Goal: Transaction & Acquisition: Purchase product/service

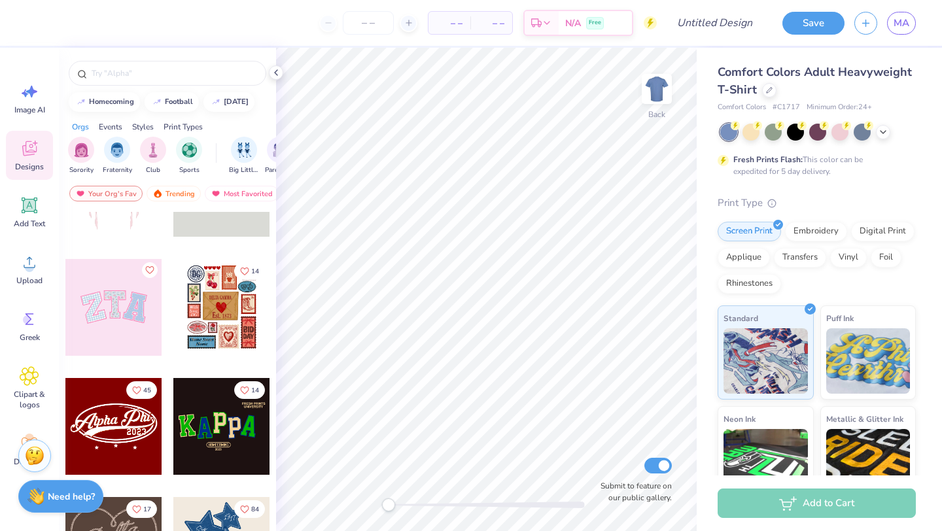
scroll to position [71, 0]
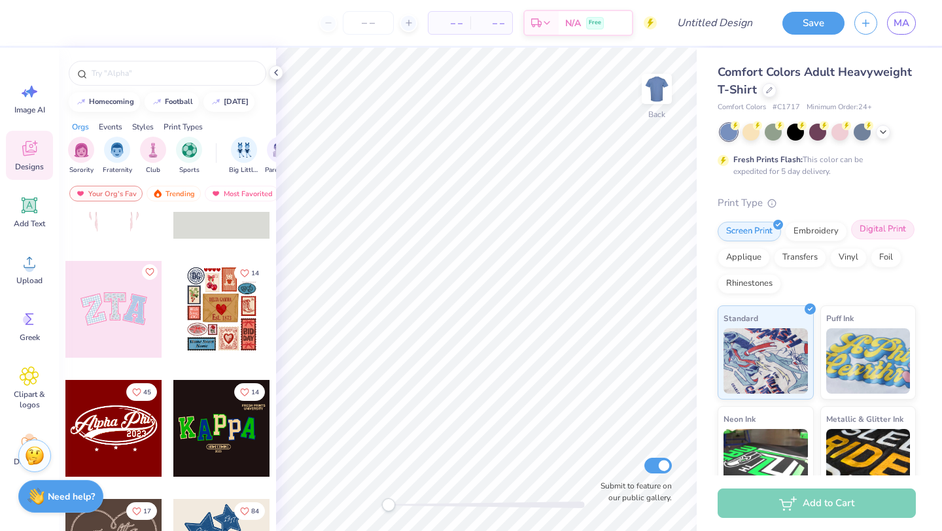
click at [885, 230] on div "Digital Print" at bounding box center [882, 230] width 63 height 20
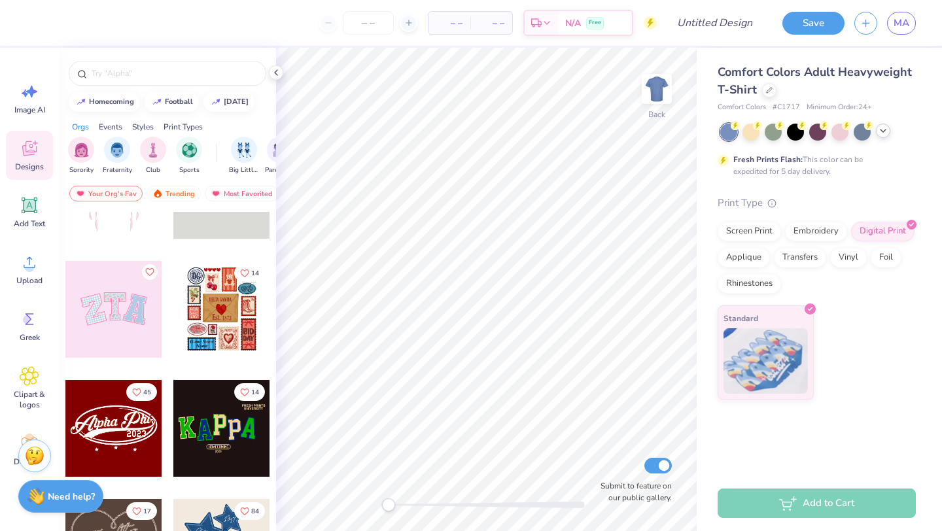
click at [881, 131] on icon at bounding box center [883, 131] width 10 height 10
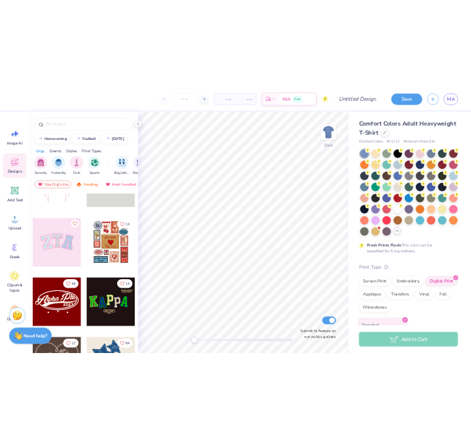
scroll to position [42, 0]
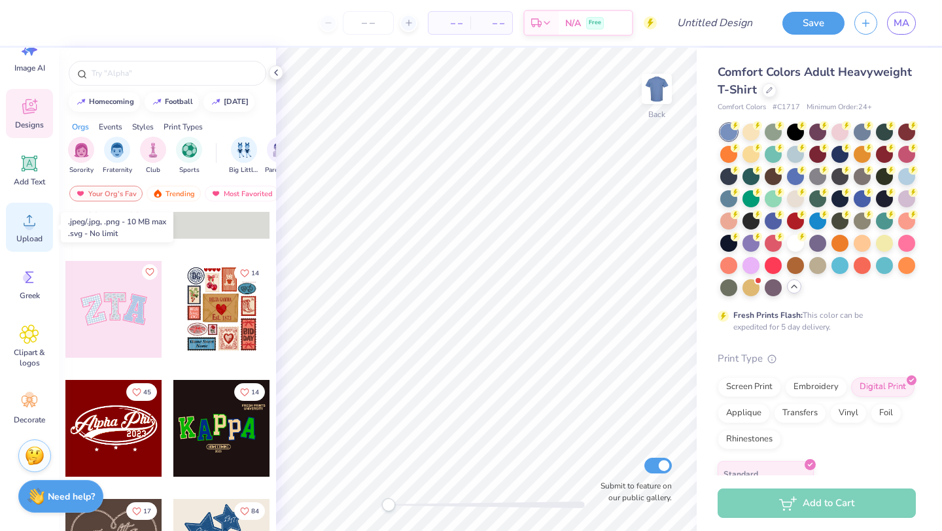
click at [35, 230] on icon at bounding box center [30, 221] width 20 height 20
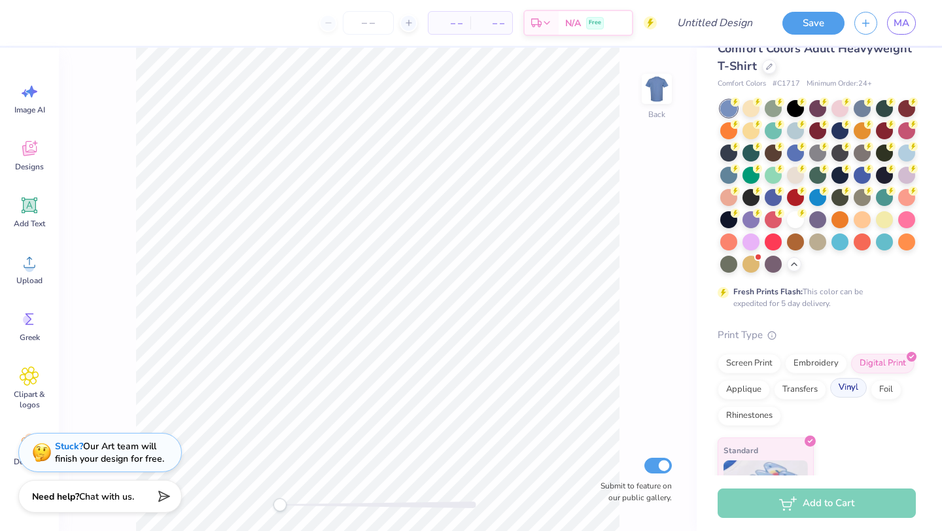
scroll to position [80, 0]
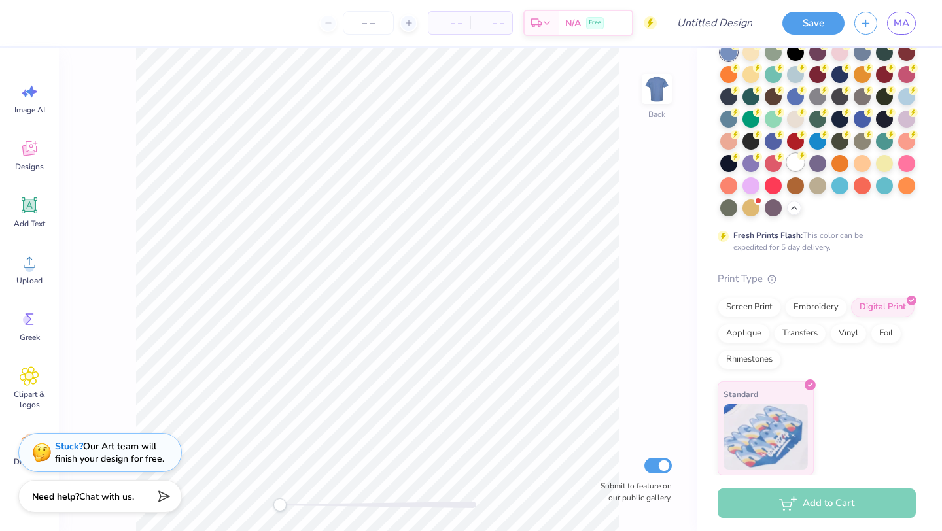
click at [796, 164] on div at bounding box center [795, 162] width 17 height 17
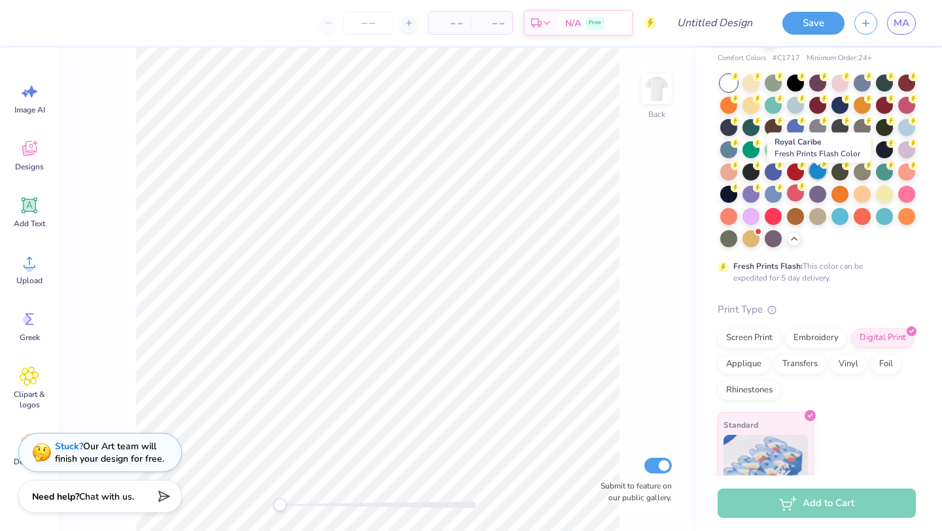
scroll to position [39, 0]
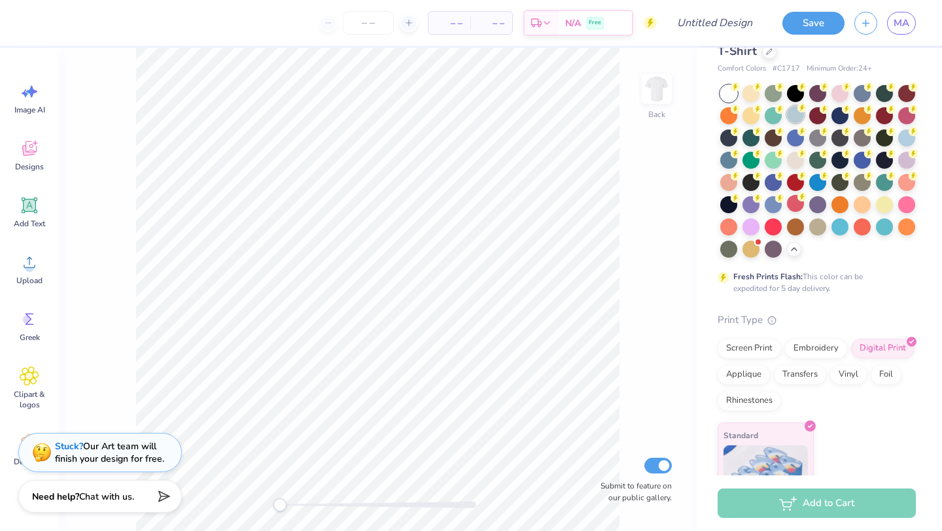
click at [795, 115] on div at bounding box center [795, 114] width 17 height 17
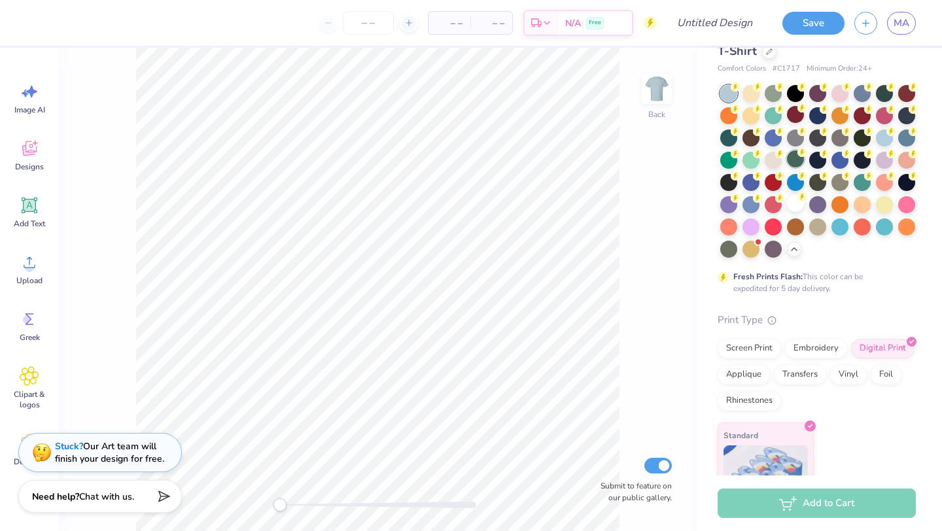
click at [794, 166] on div at bounding box center [795, 158] width 17 height 17
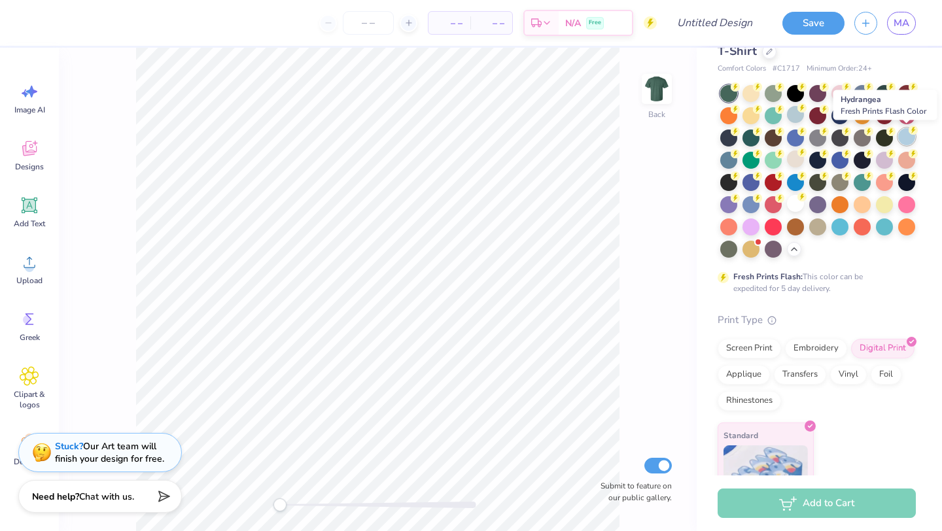
click at [911, 141] on div at bounding box center [906, 136] width 17 height 17
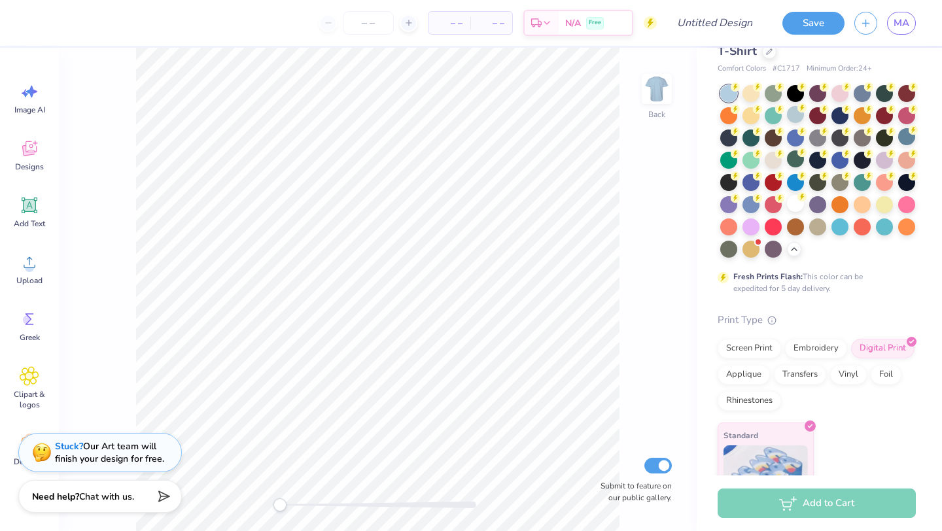
click at [799, 125] on div at bounding box center [818, 171] width 196 height 173
click at [802, 115] on div at bounding box center [795, 114] width 17 height 17
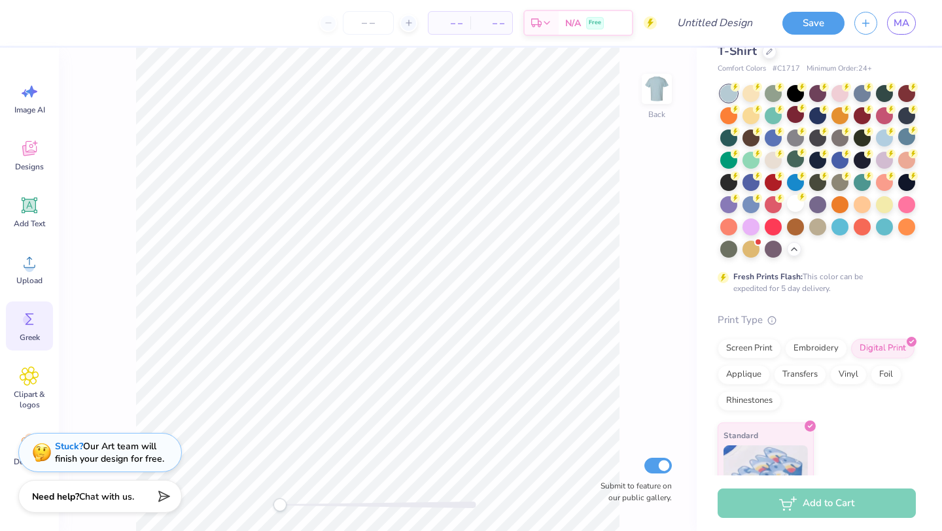
click at [34, 319] on icon at bounding box center [30, 319] width 20 height 20
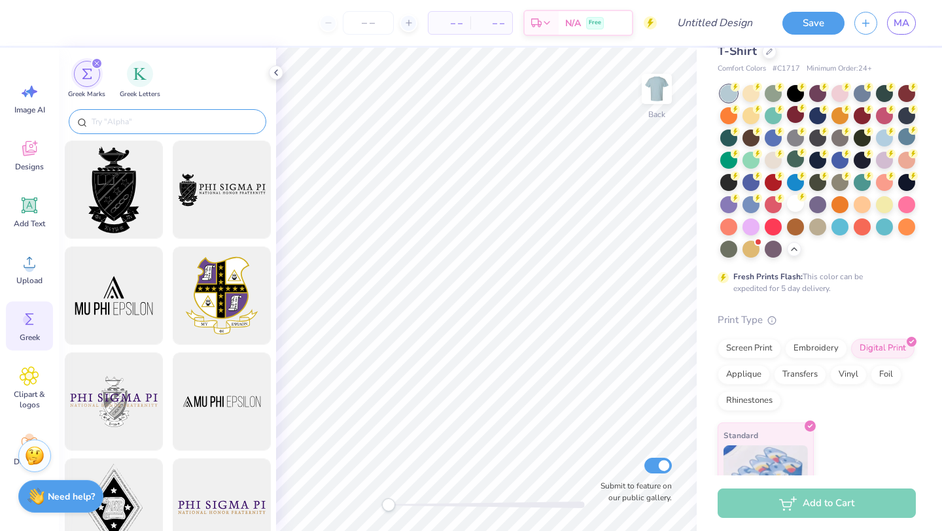
click at [190, 122] on input "text" at bounding box center [173, 121] width 167 height 13
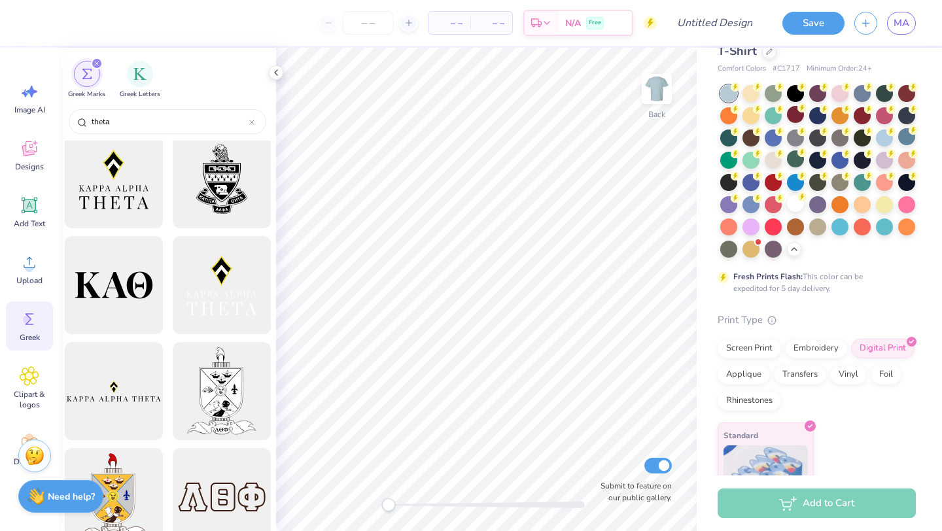
scroll to position [225, 0]
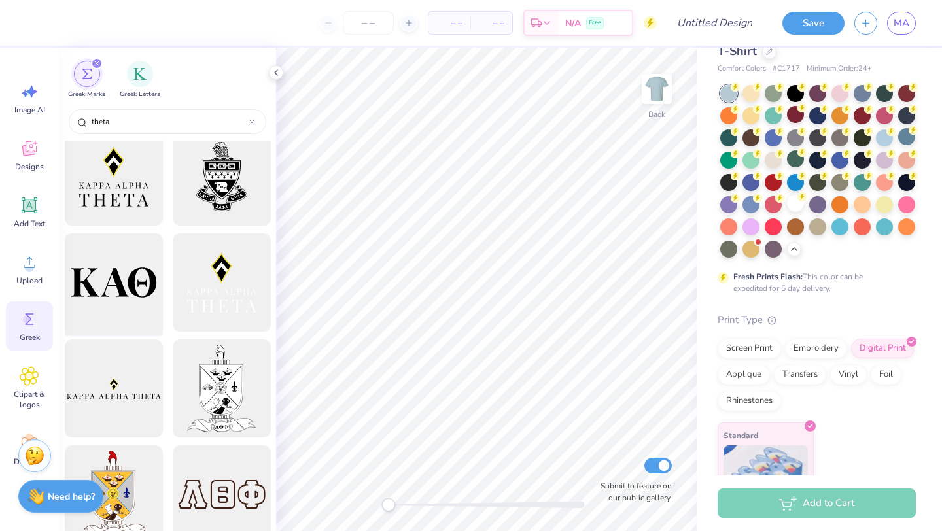
type input "theta"
click at [128, 290] on div at bounding box center [114, 283] width 108 height 108
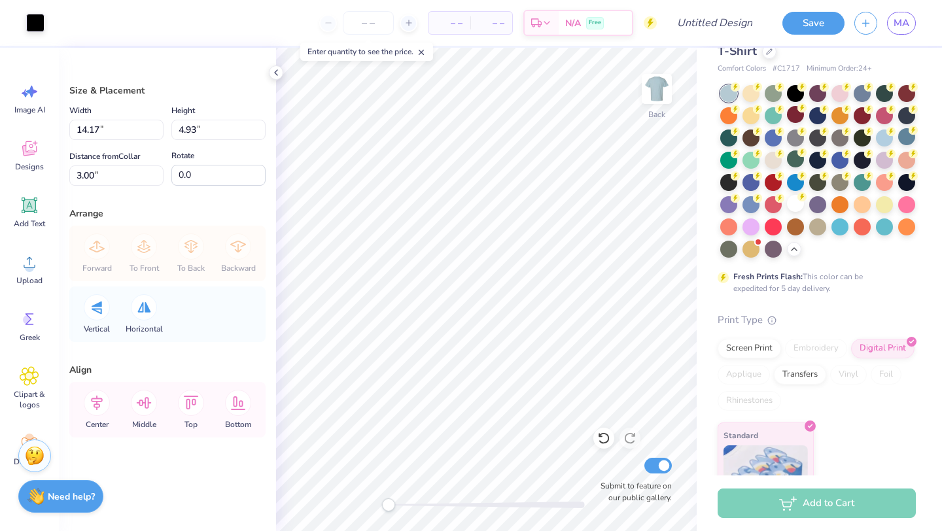
type input "7.91"
type input "2.75"
type input "5.18"
type input "4.49"
type input "1.56"
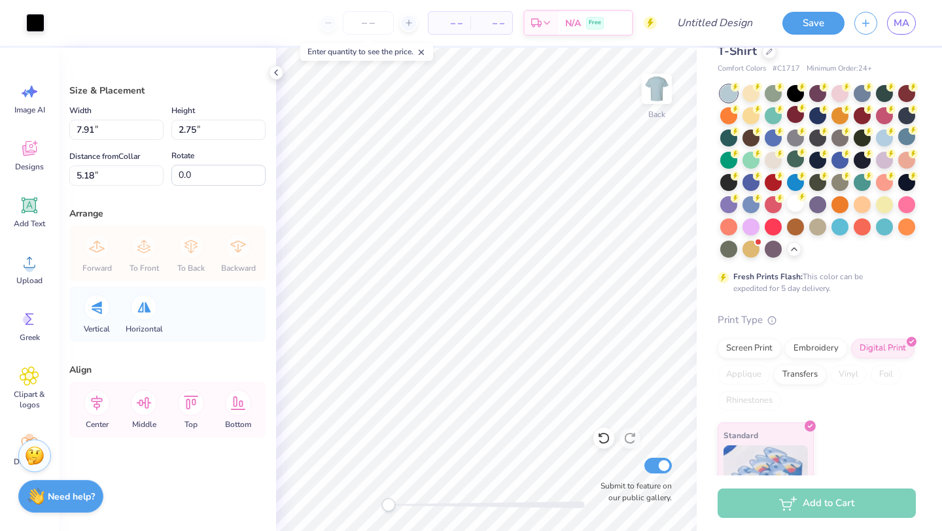
type input "5.64"
click at [371, 27] on input "number" at bounding box center [368, 23] width 51 height 24
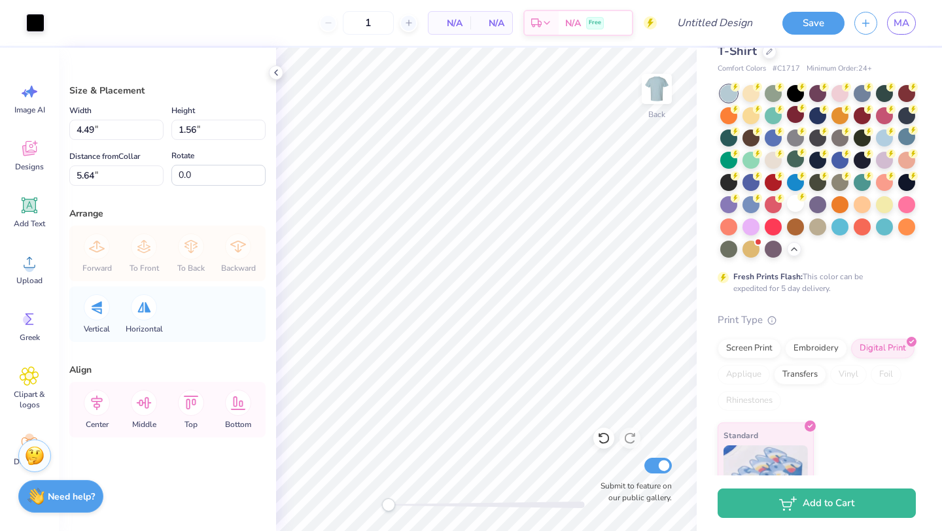
type input "12"
type input "3.59"
type input "1.25"
type input "5.12"
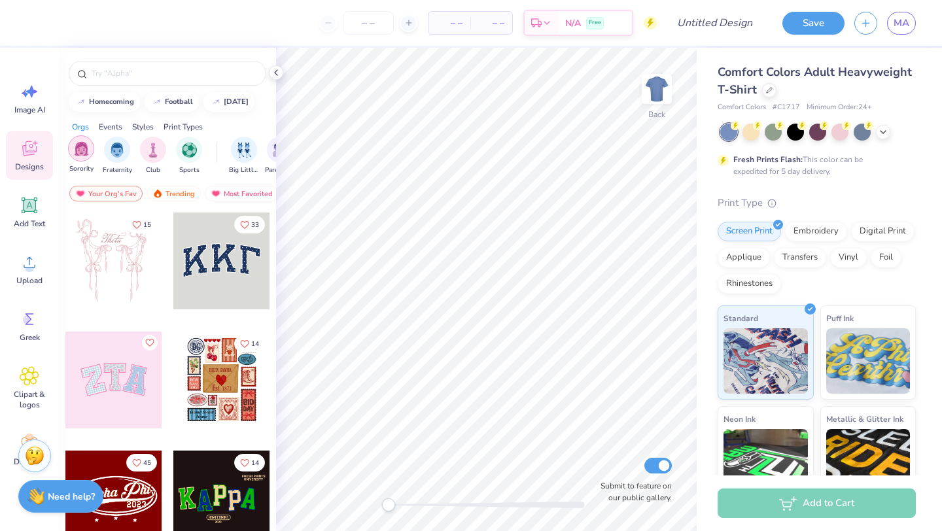
click at [80, 152] on img "filter for Sorority" at bounding box center [81, 148] width 15 height 15
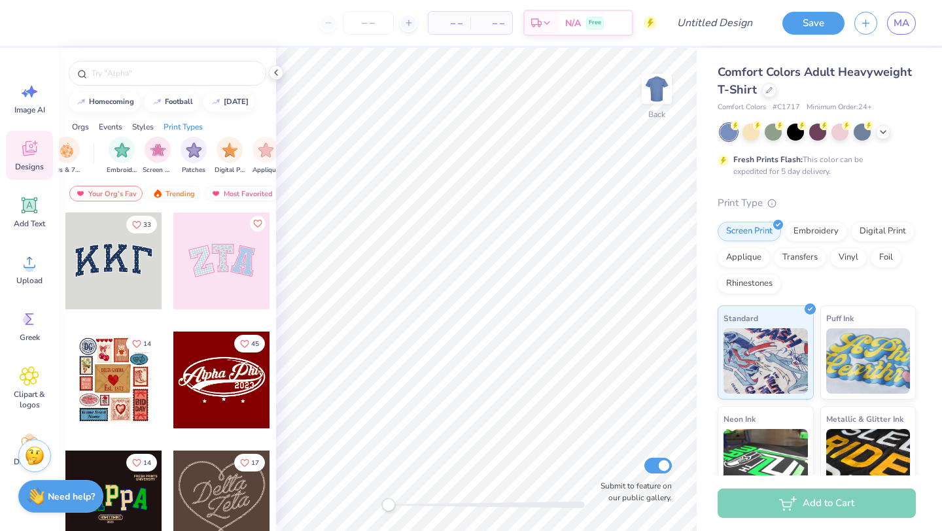
scroll to position [0, 1108]
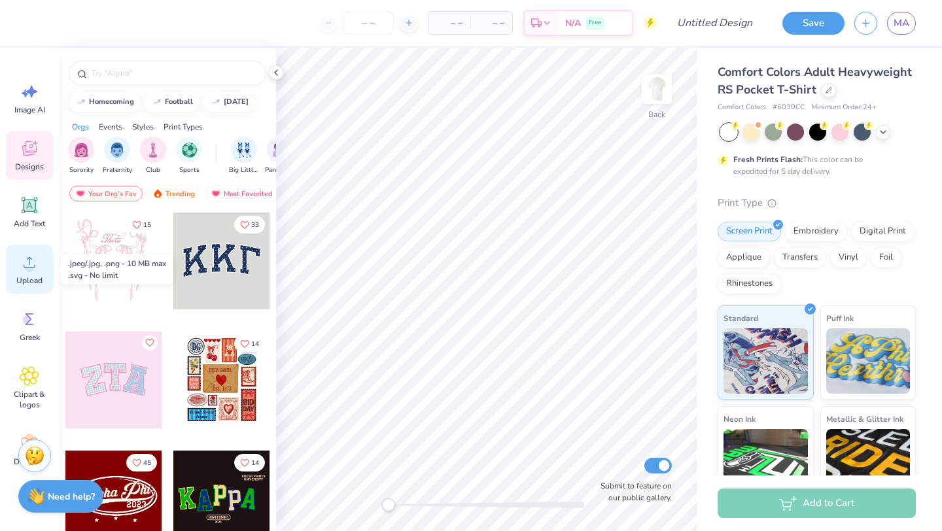
click at [33, 274] on div "Upload" at bounding box center [29, 269] width 47 height 49
click at [661, 103] on img at bounding box center [657, 89] width 52 height 52
click at [26, 265] on circle at bounding box center [29, 267] width 9 height 9
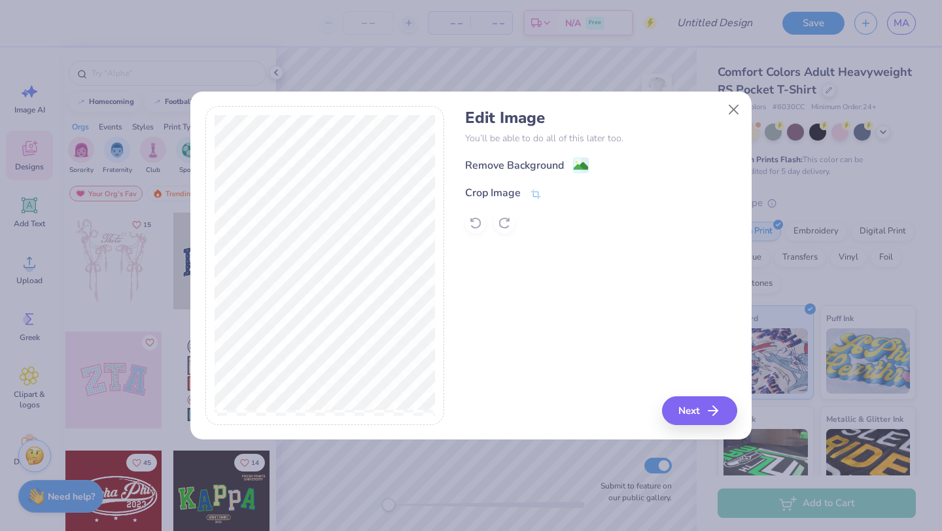
click at [567, 157] on div "Remove Background" at bounding box center [600, 165] width 271 height 16
click at [578, 167] on image at bounding box center [581, 167] width 14 height 14
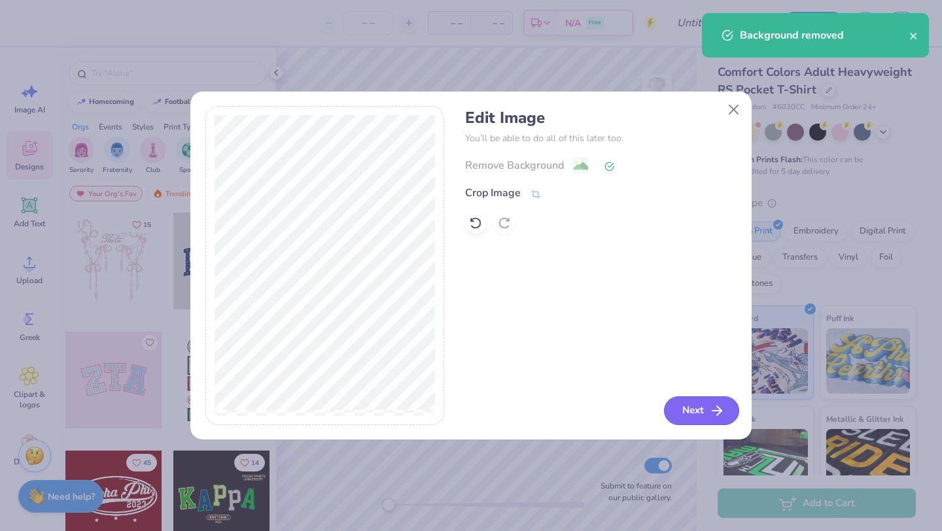
click at [692, 413] on button "Next" at bounding box center [701, 410] width 75 height 29
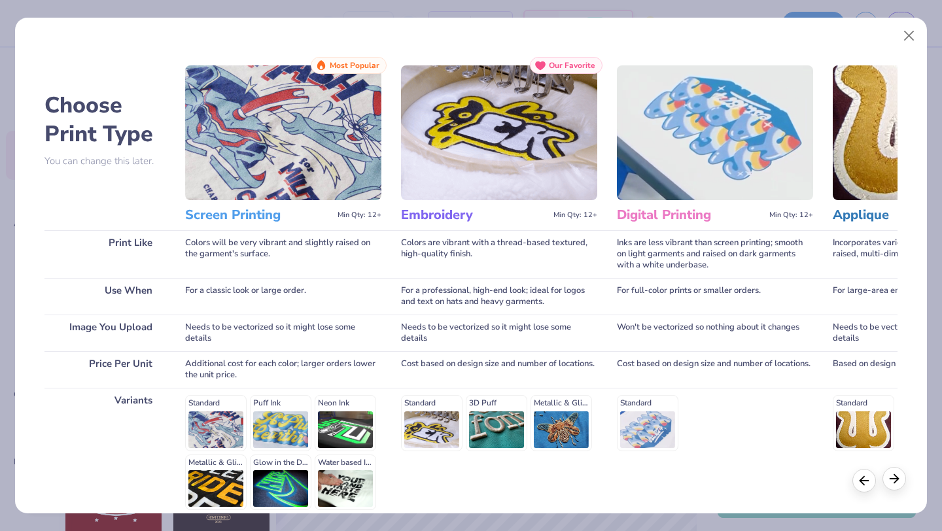
click at [897, 481] on icon at bounding box center [894, 479] width 14 height 14
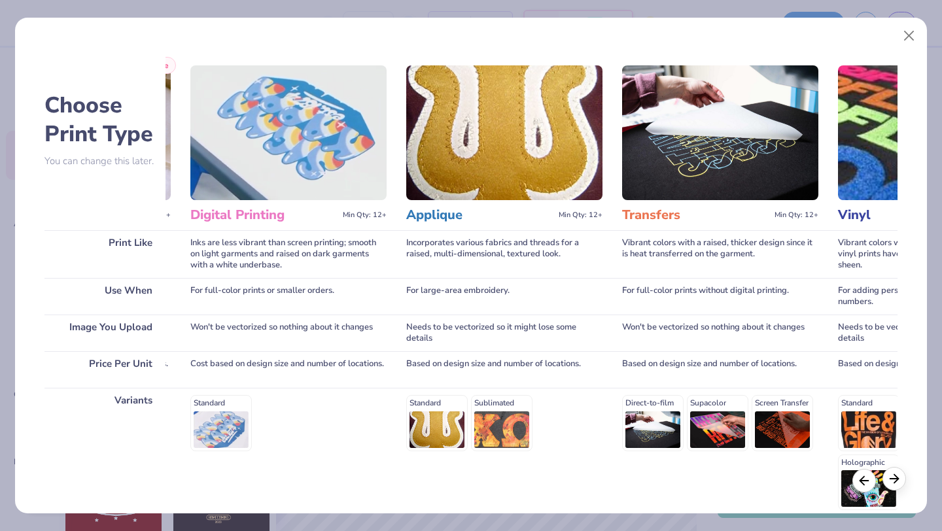
click at [897, 481] on icon at bounding box center [894, 479] width 14 height 14
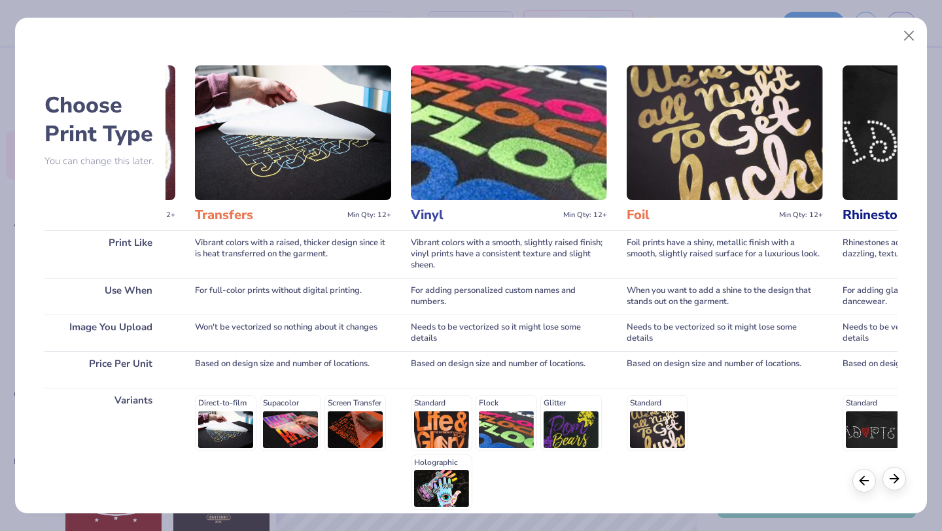
click at [897, 481] on icon at bounding box center [894, 479] width 14 height 14
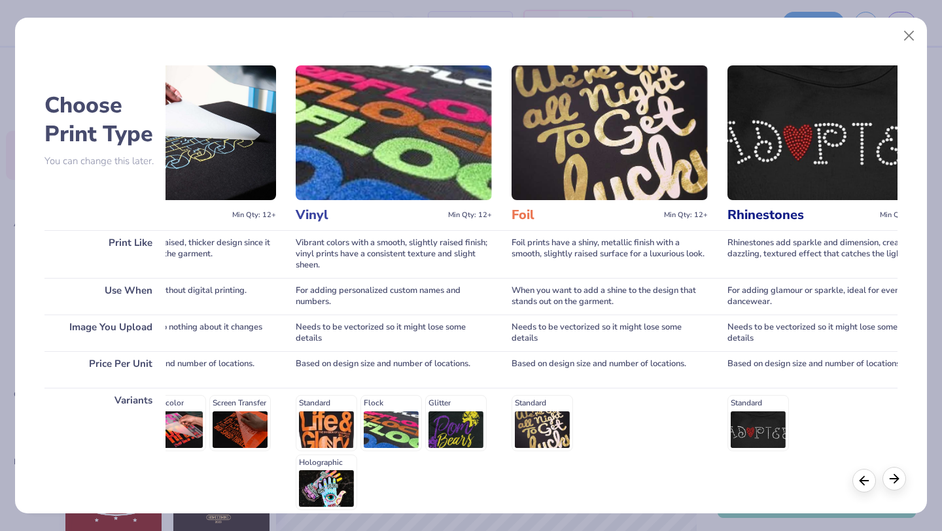
scroll to position [0, 1014]
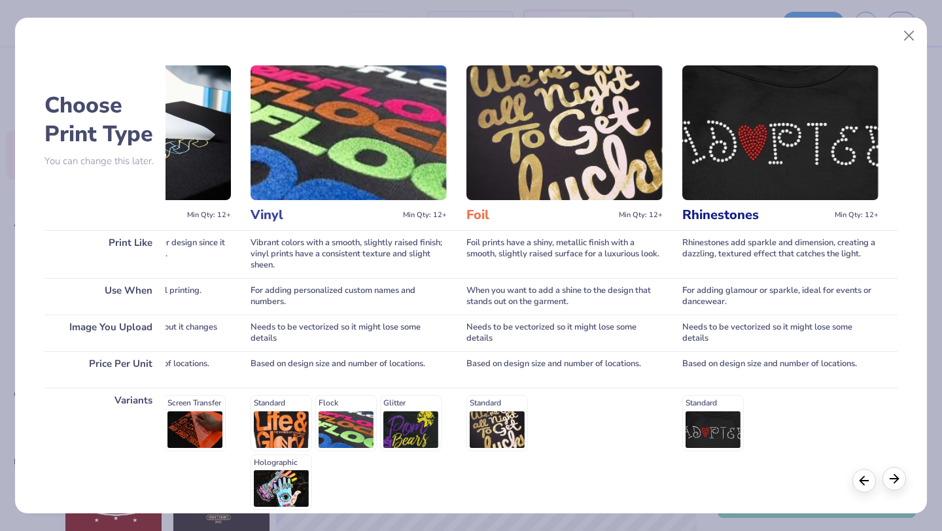
click at [897, 481] on icon at bounding box center [894, 479] width 14 height 14
click at [913, 37] on button "Close" at bounding box center [909, 36] width 25 height 25
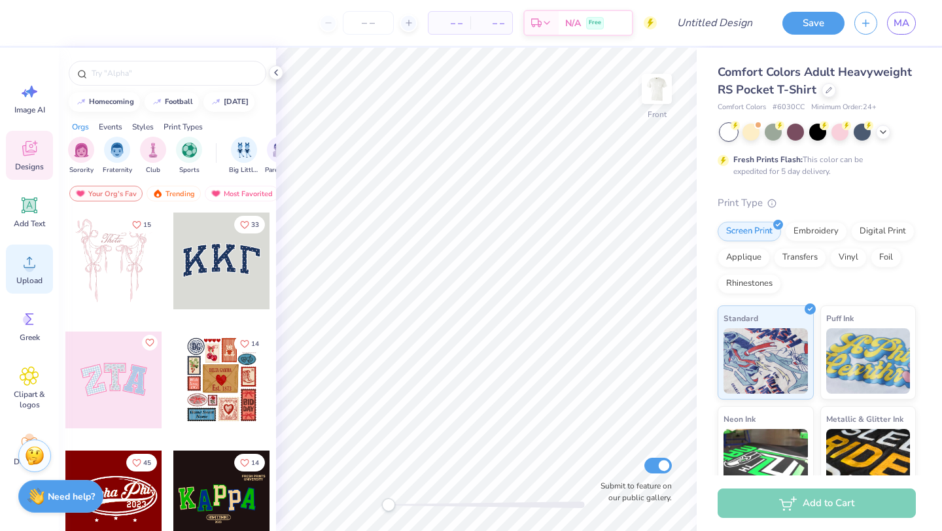
click at [37, 269] on icon at bounding box center [30, 263] width 20 height 20
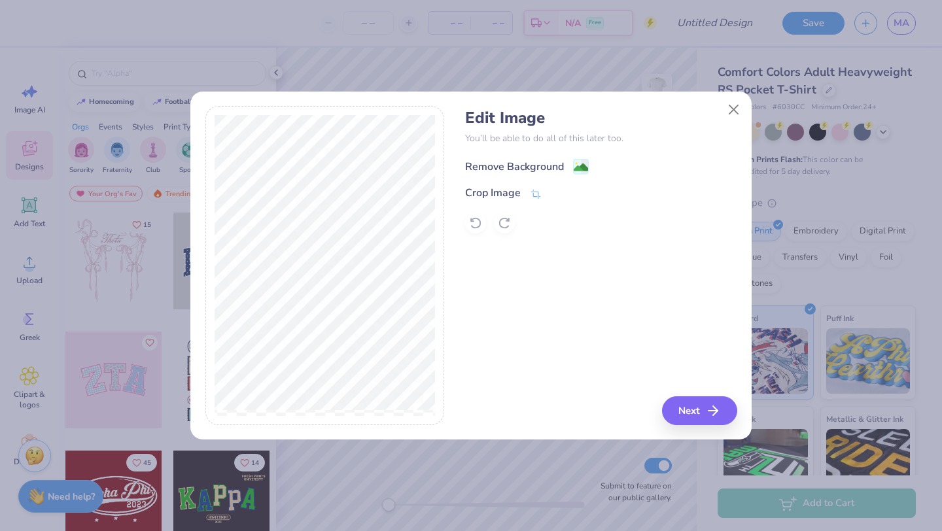
click at [582, 168] on image at bounding box center [581, 167] width 14 height 14
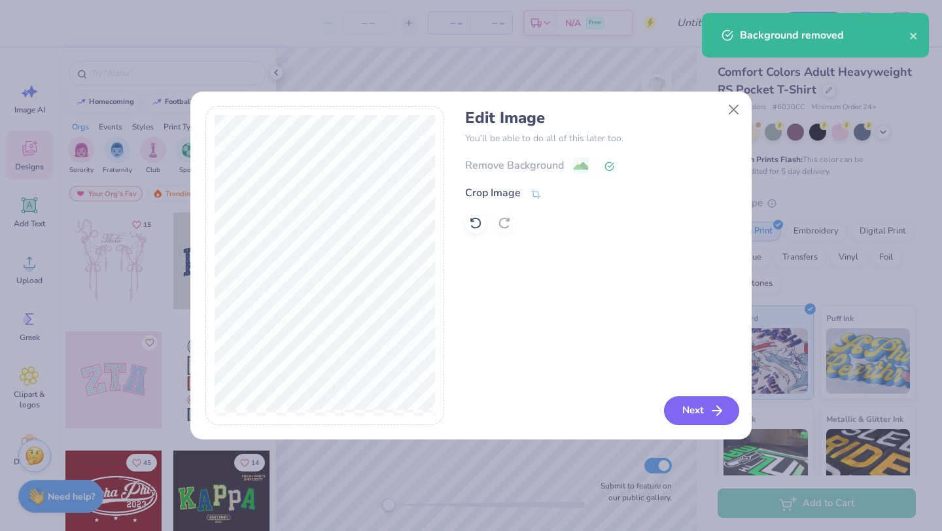
click at [695, 415] on button "Next" at bounding box center [701, 410] width 75 height 29
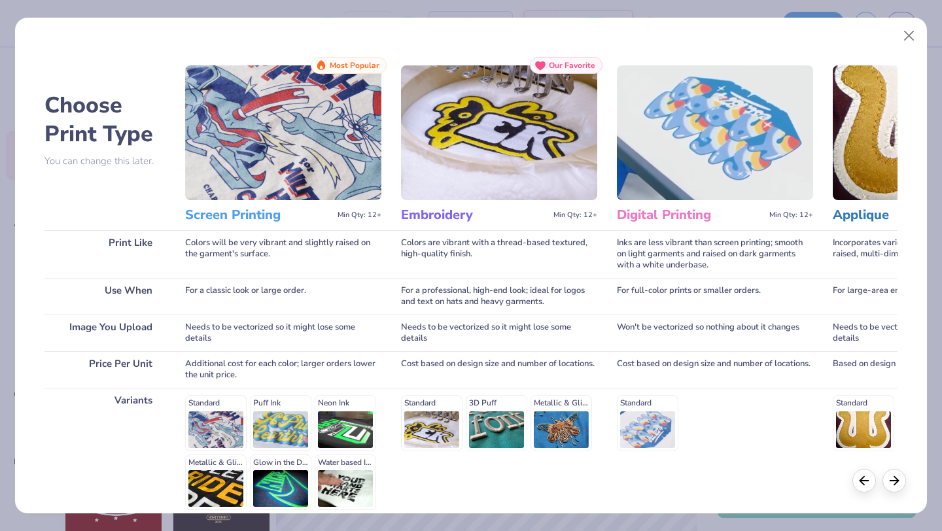
click at [300, 139] on img at bounding box center [283, 132] width 196 height 135
click at [218, 420] on div "Standard Puff Ink Neon Ink Metallic & Glitter Ink Glow in the Dark Ink Water ba…" at bounding box center [283, 452] width 196 height 115
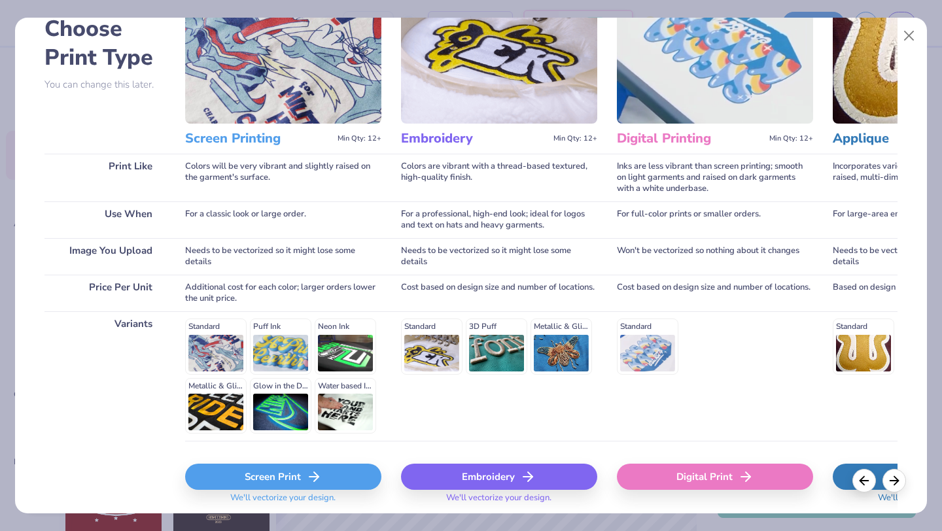
scroll to position [121, 0]
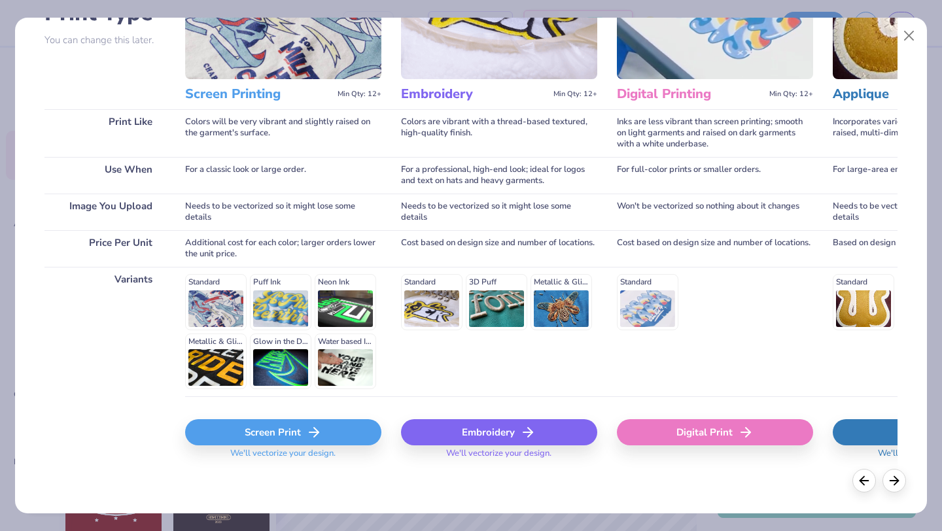
click at [336, 432] on div "Screen Print" at bounding box center [283, 432] width 196 height 26
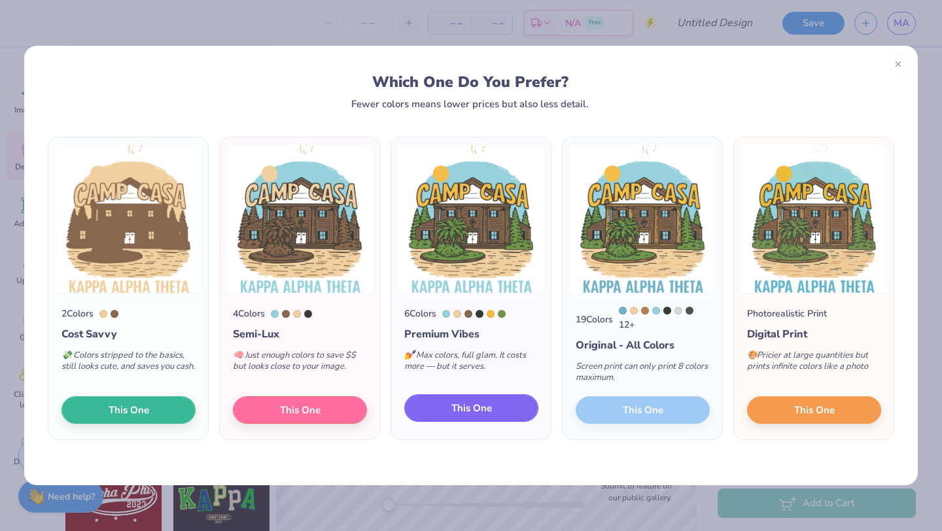
click at [459, 404] on span "This One" at bounding box center [471, 408] width 41 height 15
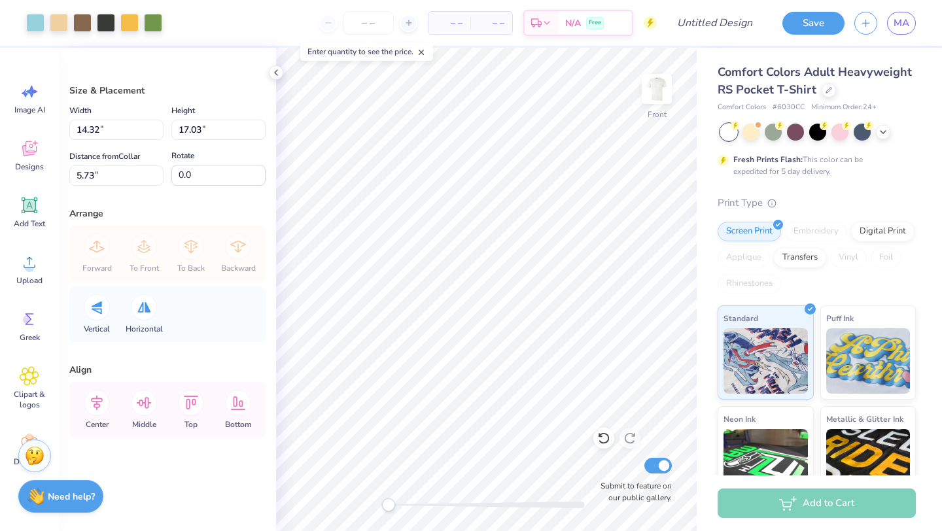
type input "11.66"
type input "13.86"
type input "8.90"
type input "11.91"
type input "14.16"
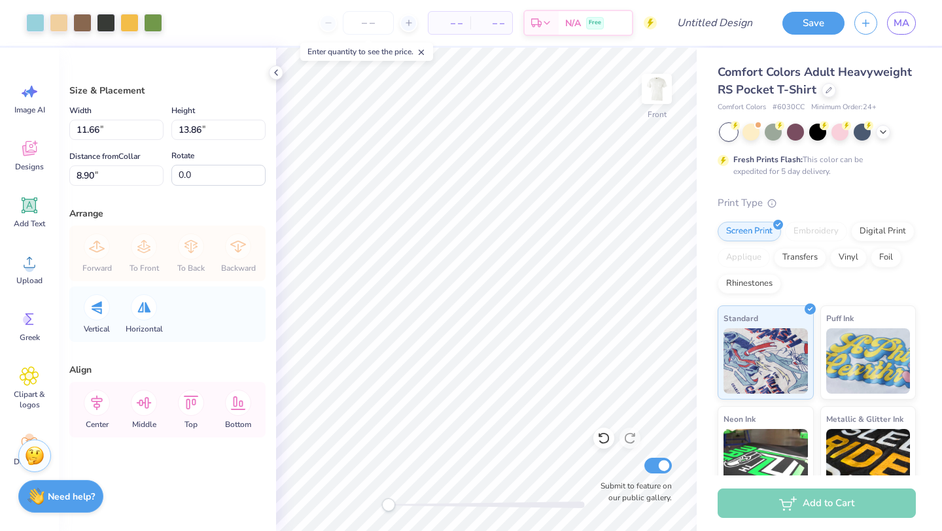
type input "4.88"
click at [555, 212] on li "Cut" at bounding box center [569, 209] width 103 height 26
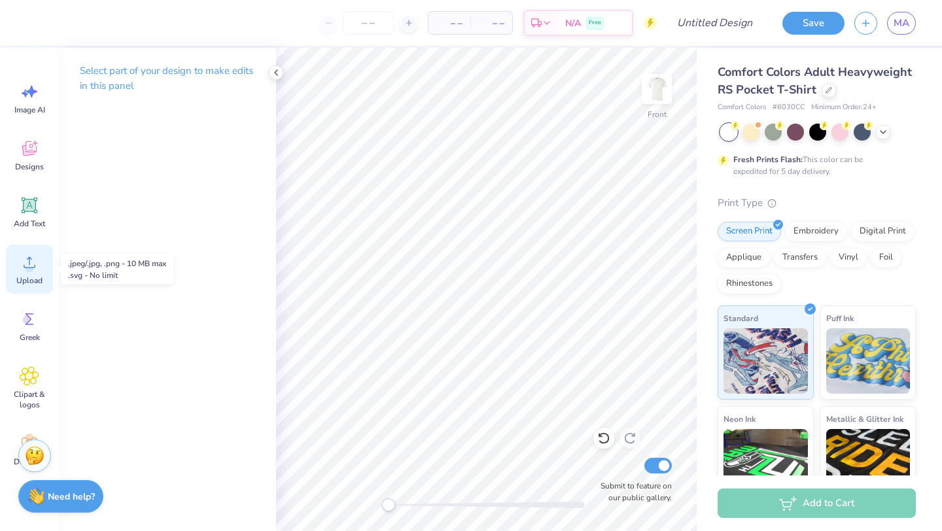
click at [22, 265] on icon at bounding box center [30, 263] width 20 height 20
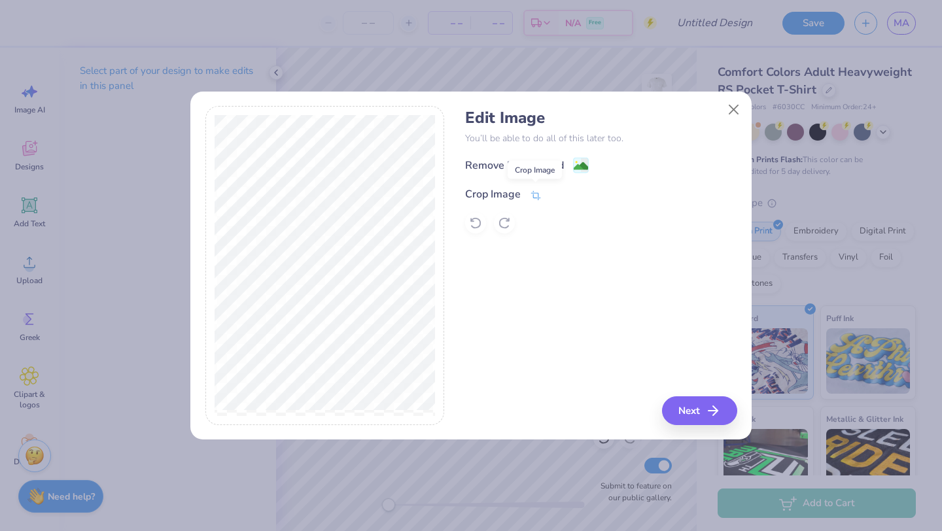
click at [530, 197] on icon at bounding box center [536, 196] width 12 height 12
click at [616, 295] on div "Edit Image You’ll be able to do all of this later too. Remove Background Crop I…" at bounding box center [600, 265] width 271 height 319
click at [576, 162] on div "Remove Background Crop Image" at bounding box center [600, 195] width 271 height 77
click at [555, 193] on polyline at bounding box center [557, 193] width 5 height 4
click at [546, 165] on div "Remove Background" at bounding box center [514, 167] width 99 height 16
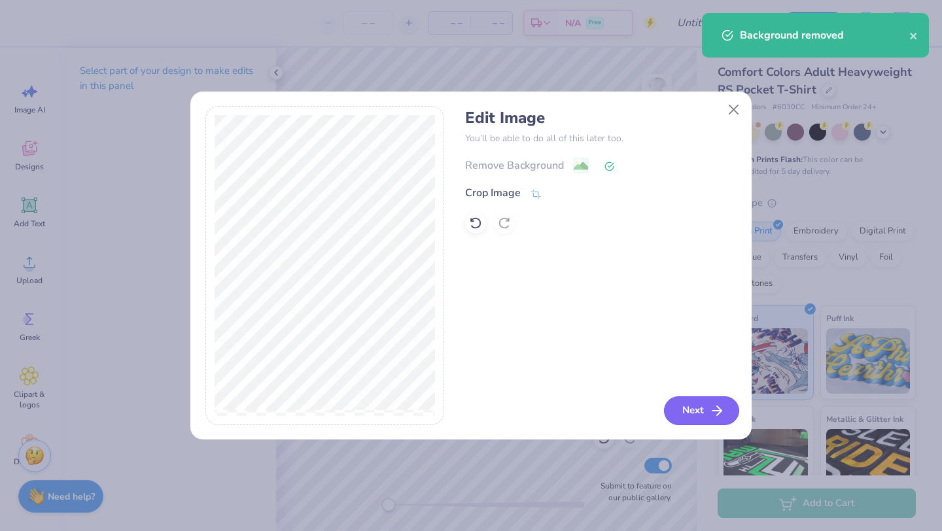
click at [705, 406] on button "Next" at bounding box center [701, 410] width 75 height 29
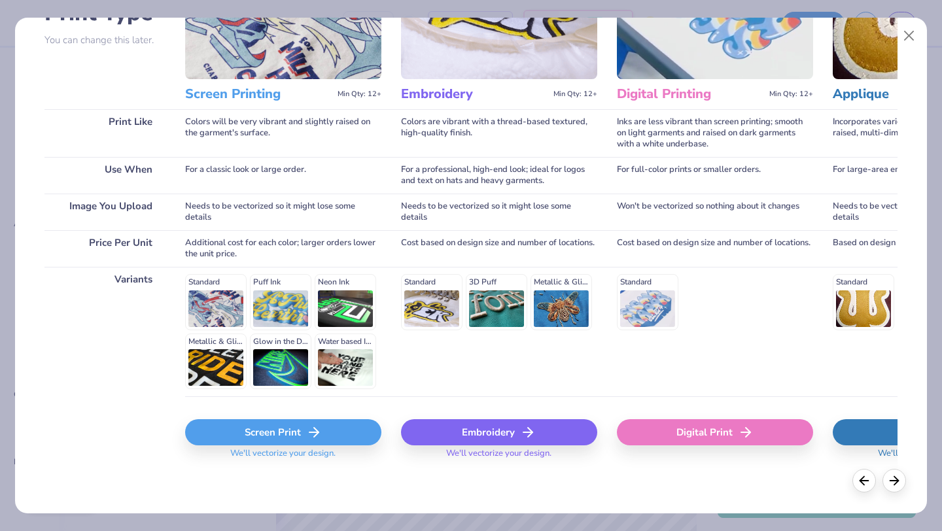
click at [671, 434] on div "Digital Print" at bounding box center [715, 432] width 196 height 26
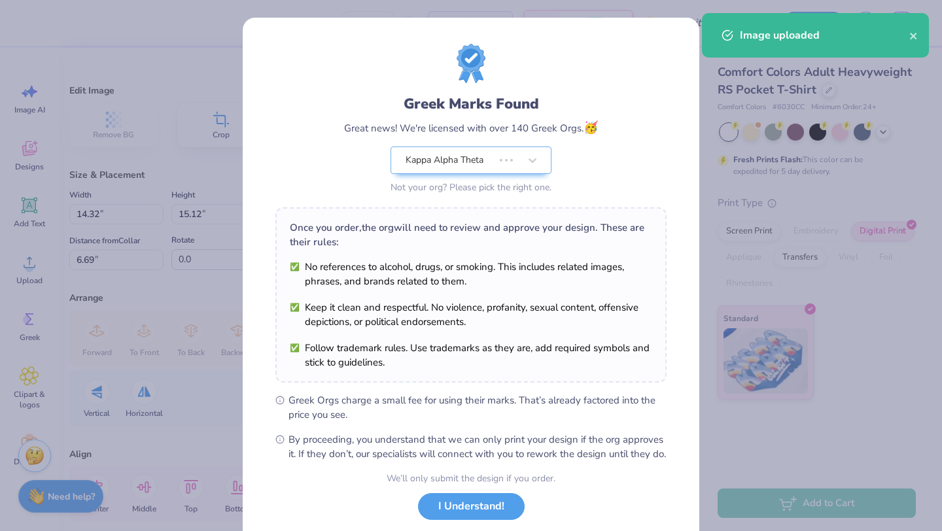
click at [550, 222] on body "– – Per Item – – Total Est. Delivery N/A Free Design Title Save MA Image AI Des…" at bounding box center [471, 265] width 942 height 531
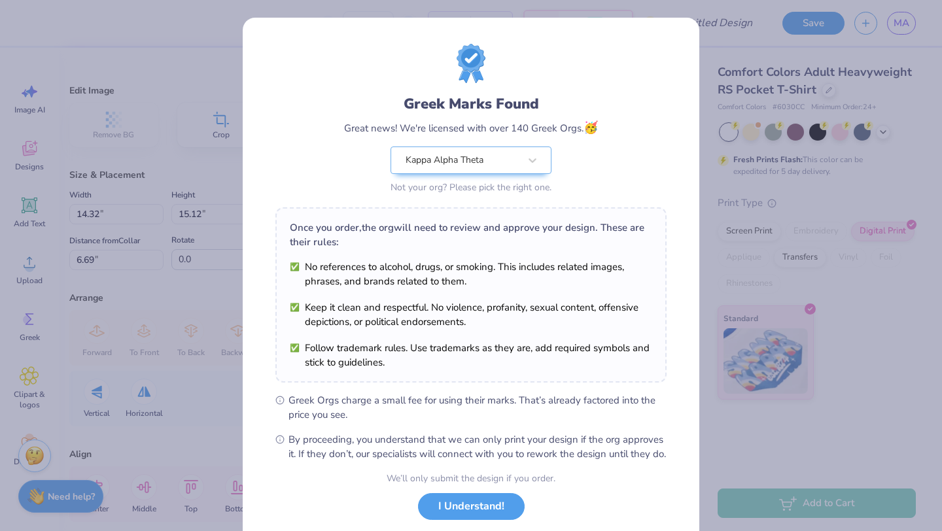
type input "11.61"
type input "12.26"
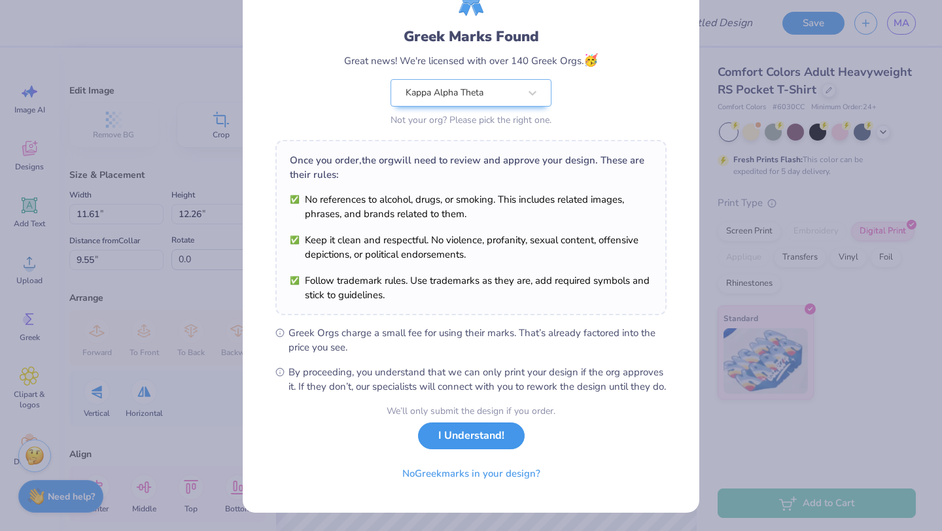
click at [489, 440] on button "I Understand!" at bounding box center [471, 436] width 107 height 27
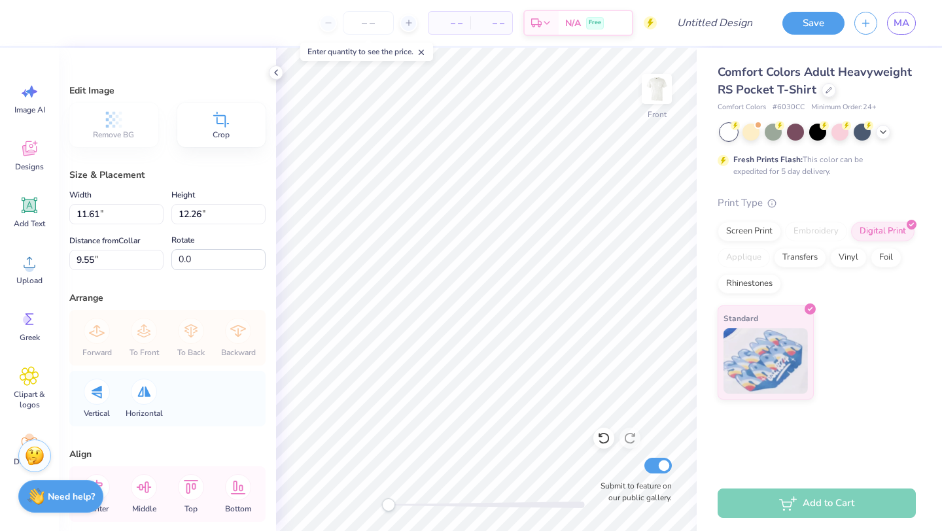
scroll to position [0, 0]
type input "6.78"
click at [659, 99] on img at bounding box center [657, 89] width 52 height 52
click at [29, 156] on icon at bounding box center [30, 149] width 20 height 20
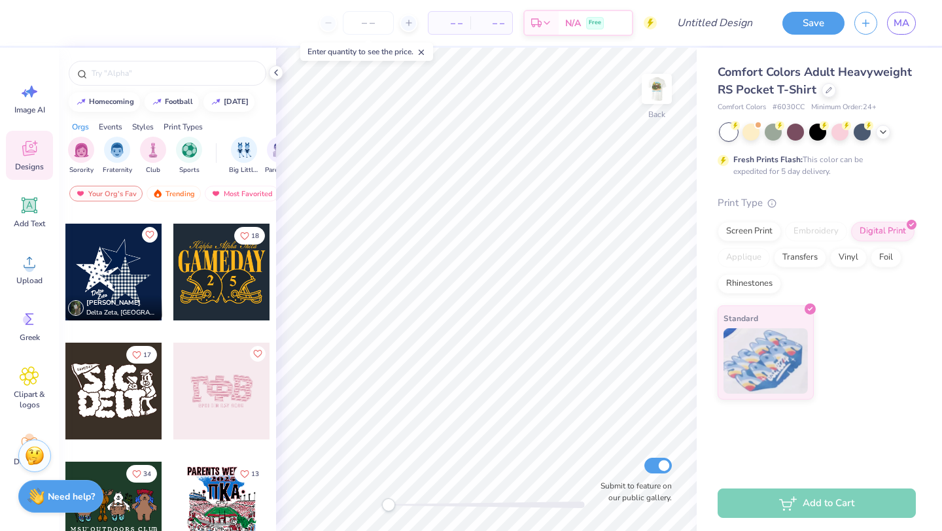
scroll to position [700, 0]
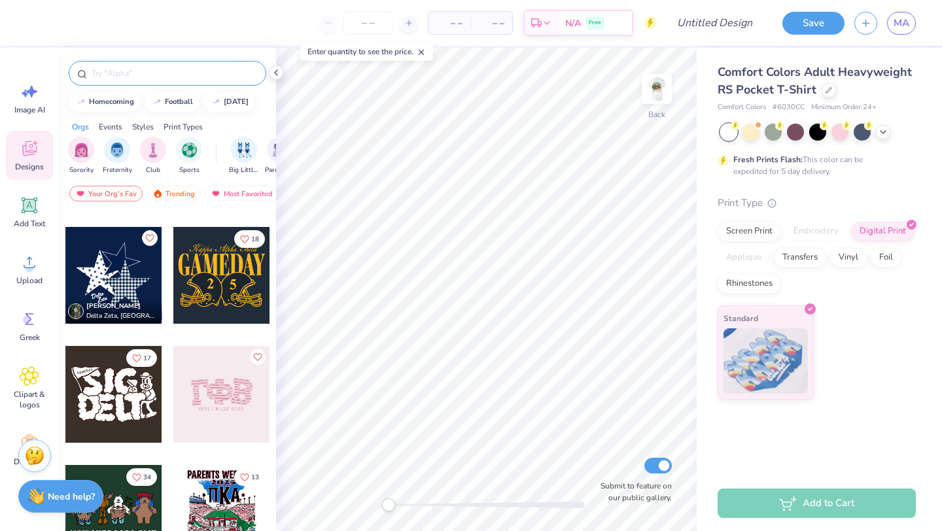
click at [141, 74] on input "text" at bounding box center [173, 73] width 167 height 13
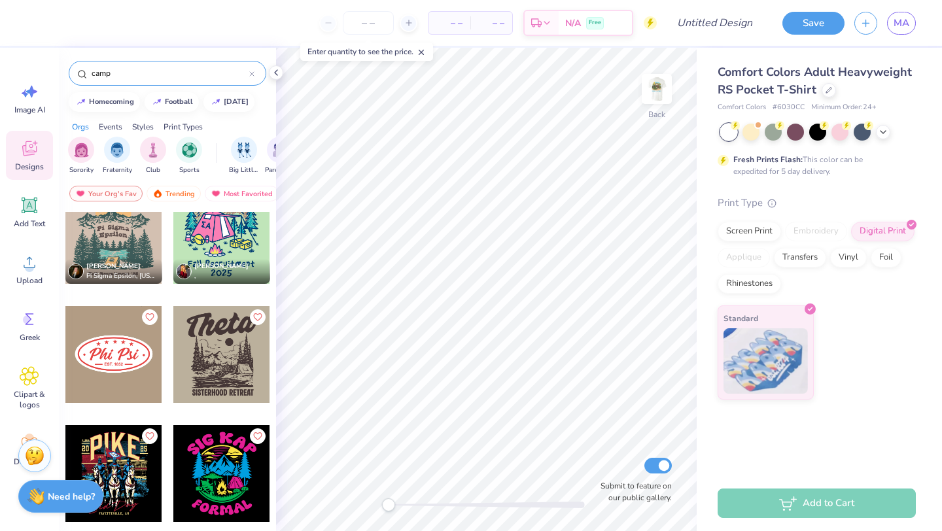
scroll to position [961, 0]
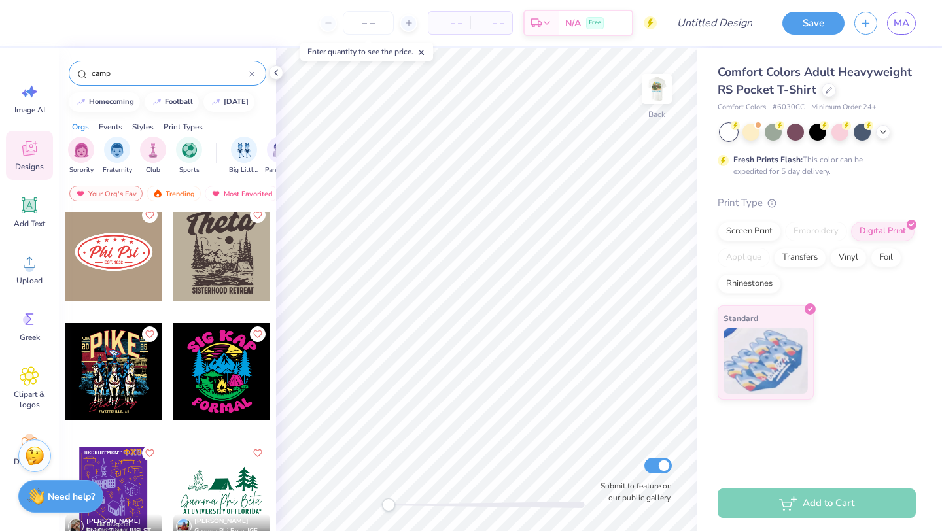
type input "camp"
click at [116, 266] on div at bounding box center [113, 252] width 97 height 97
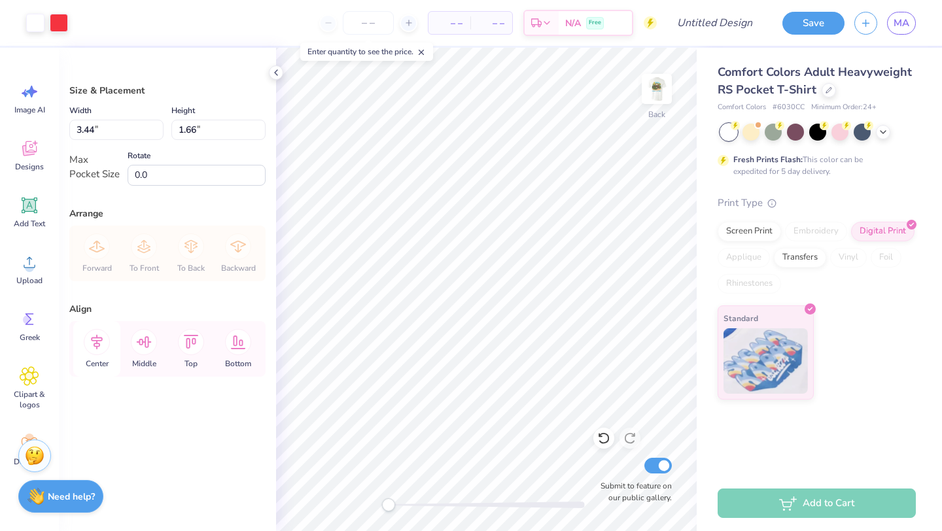
click at [99, 355] on div "Center" at bounding box center [96, 349] width 47 height 56
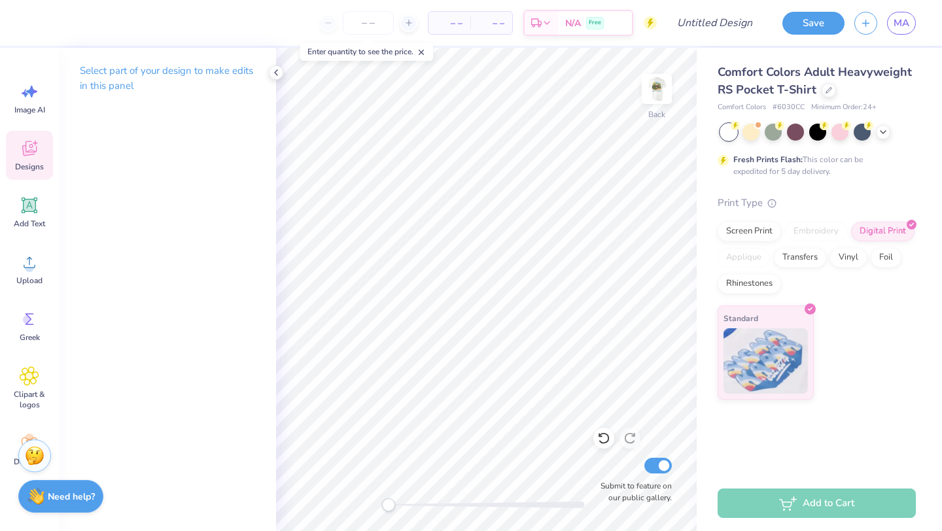
click at [27, 152] on icon at bounding box center [29, 148] width 14 height 15
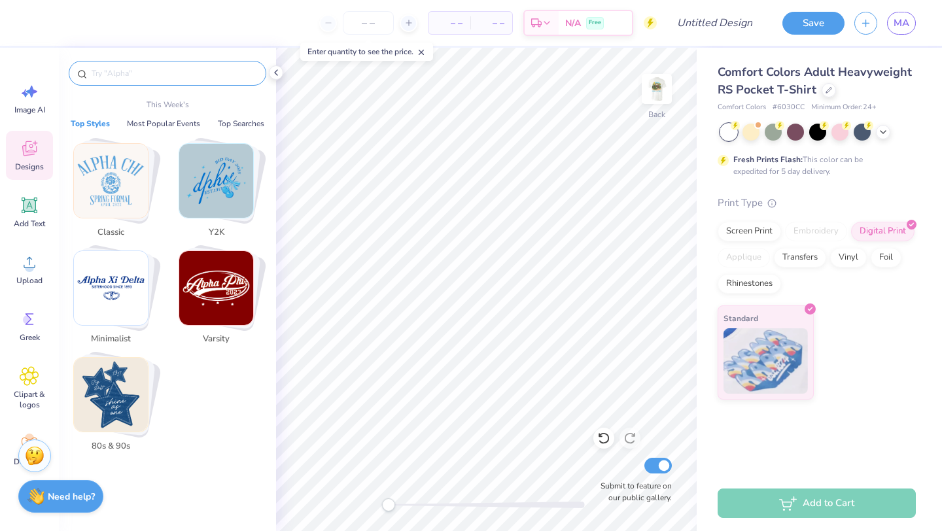
click at [170, 70] on input "text" at bounding box center [173, 73] width 167 height 13
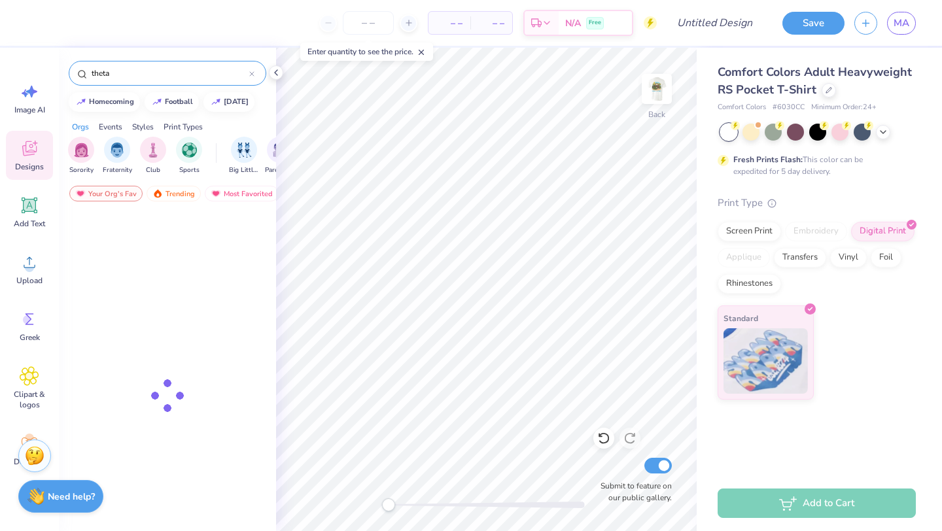
type input "theta"
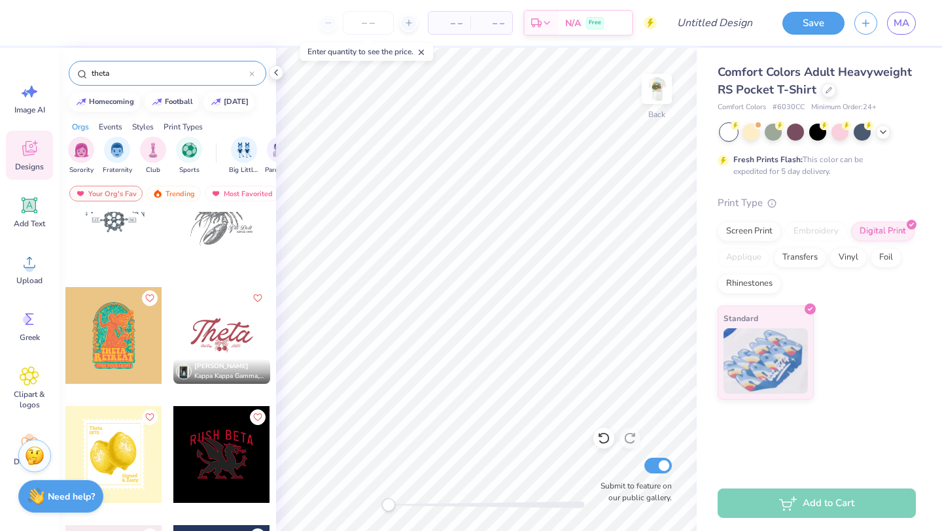
scroll to position [2553, 0]
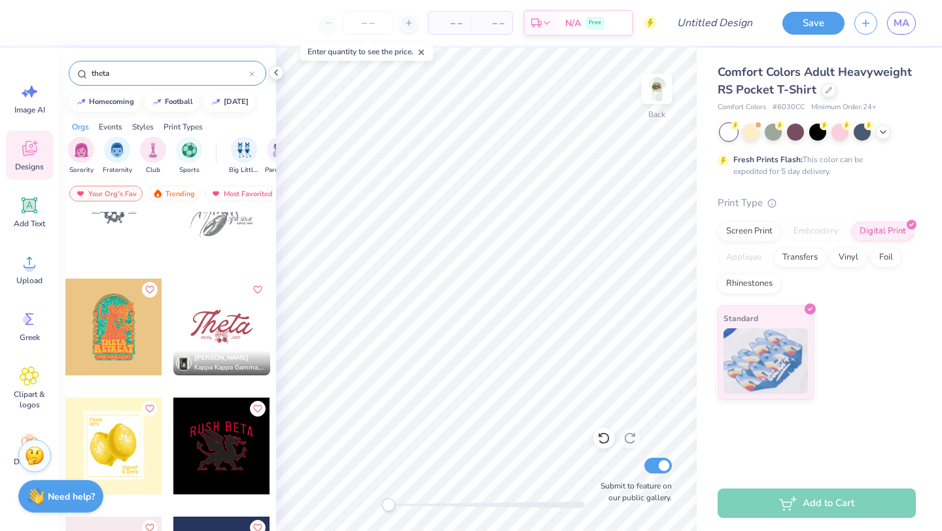
drag, startPoint x: 144, startPoint y: 73, endPoint x: 37, endPoint y: 70, distance: 107.3
click at [37, 71] on div "– – Per Item – – Total Est. Delivery N/A Free Design Title Save MA Image AI Des…" at bounding box center [471, 265] width 942 height 531
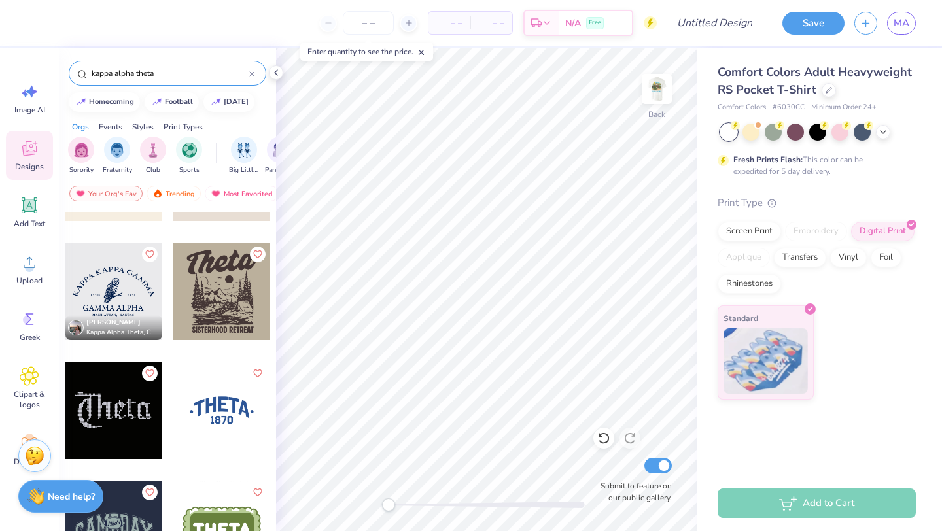
scroll to position [2010, 0]
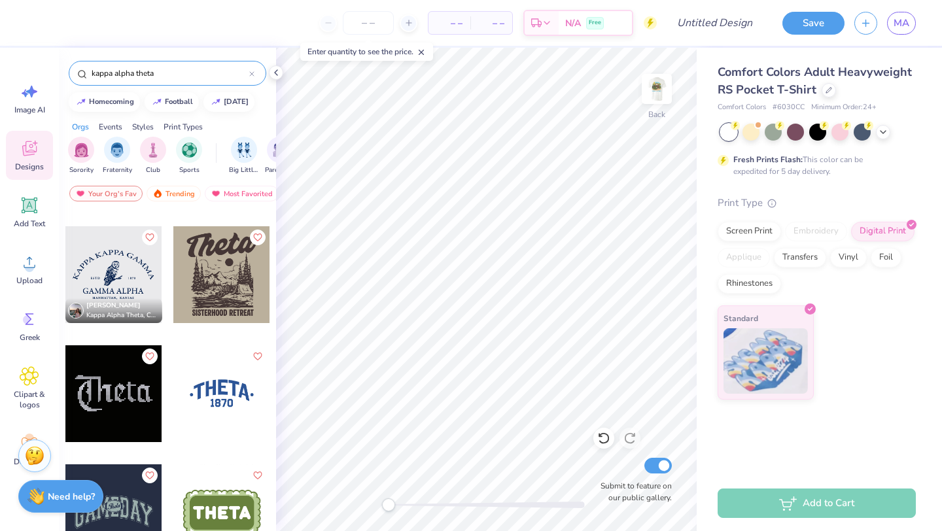
type input "kappa alpha theta"
click at [237, 404] on div at bounding box center [221, 393] width 97 height 97
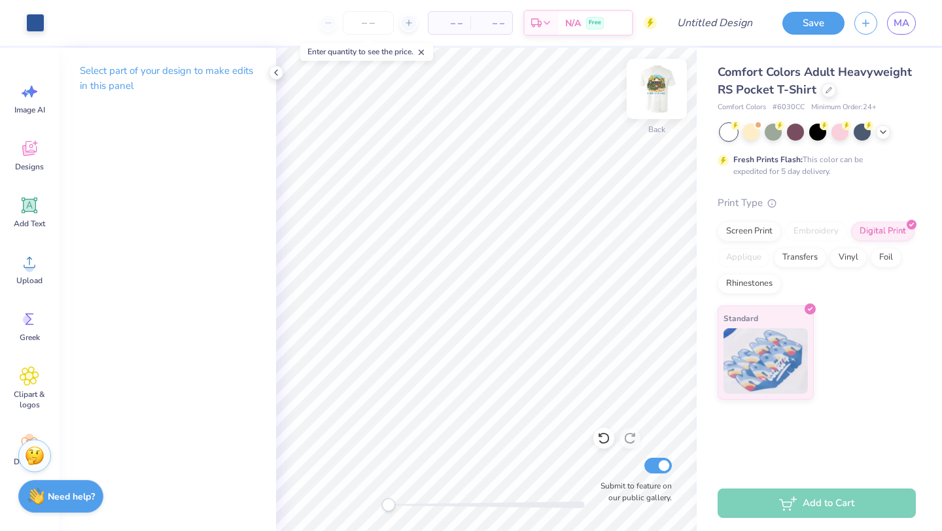
click at [655, 101] on img at bounding box center [657, 89] width 52 height 52
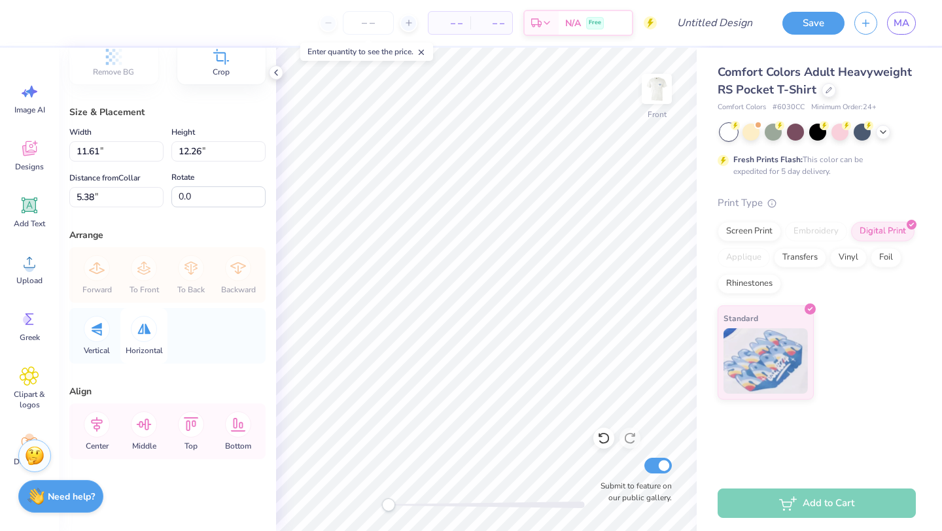
scroll to position [62, 0]
click at [96, 427] on icon at bounding box center [97, 425] width 12 height 15
click at [655, 90] on img at bounding box center [657, 89] width 52 height 52
type input "3.25"
type input "3.44"
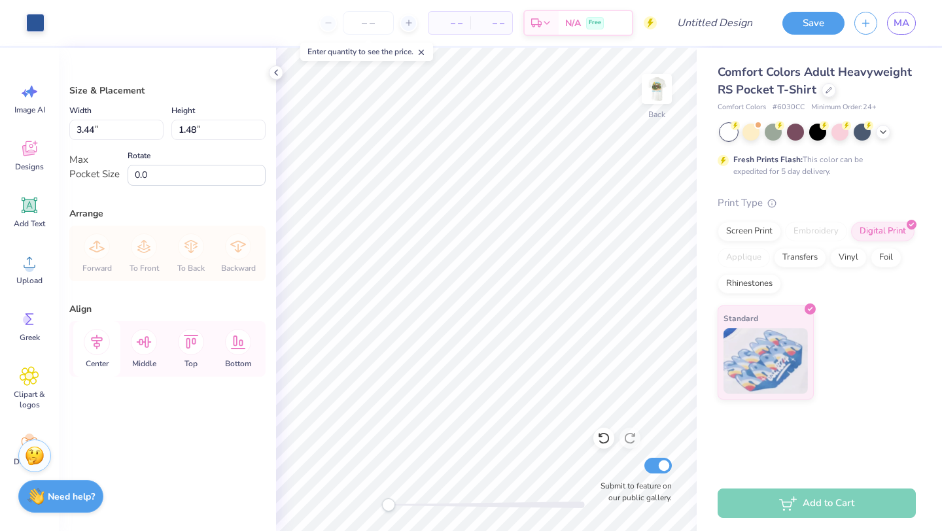
click at [95, 337] on icon at bounding box center [97, 342] width 26 height 26
click at [362, 18] on input "number" at bounding box center [368, 23] width 51 height 24
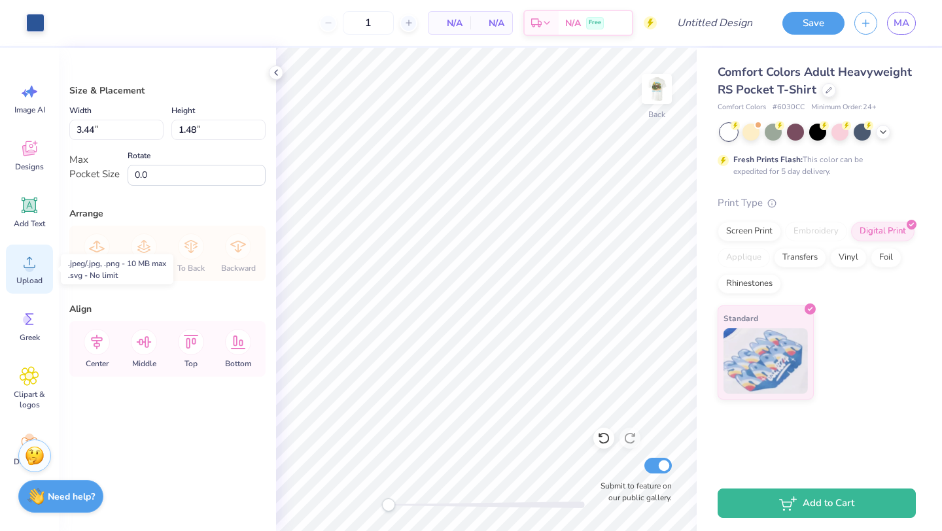
type input "12"
click at [30, 277] on span "Upload" at bounding box center [29, 280] width 26 height 10
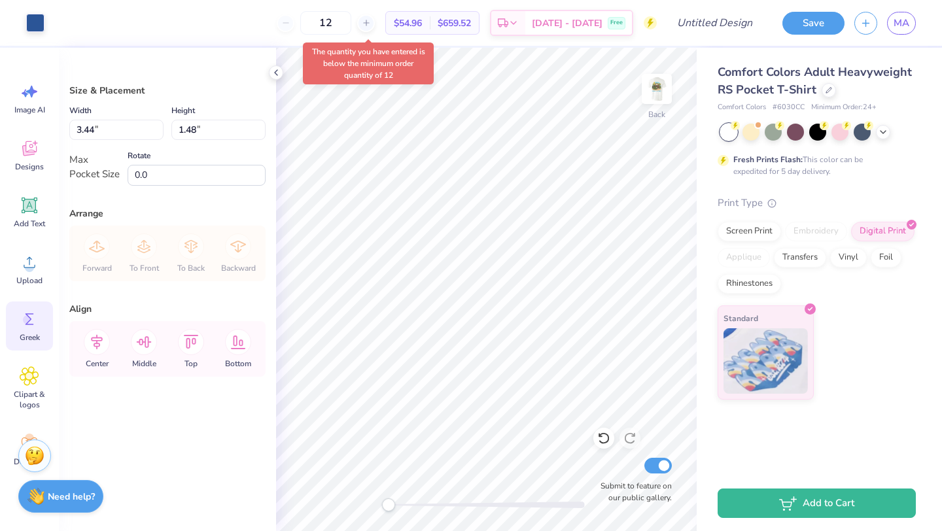
click at [35, 325] on icon at bounding box center [30, 319] width 20 height 20
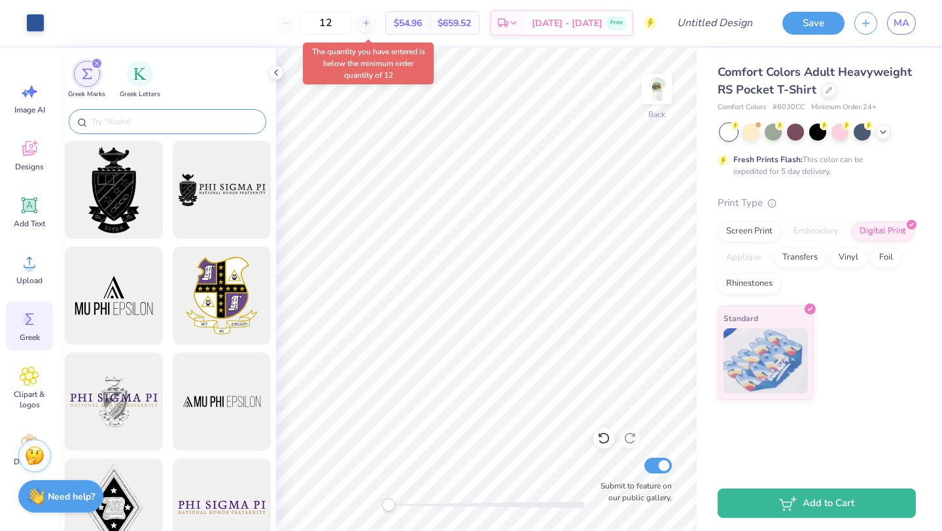
click at [129, 120] on input "text" at bounding box center [173, 121] width 167 height 13
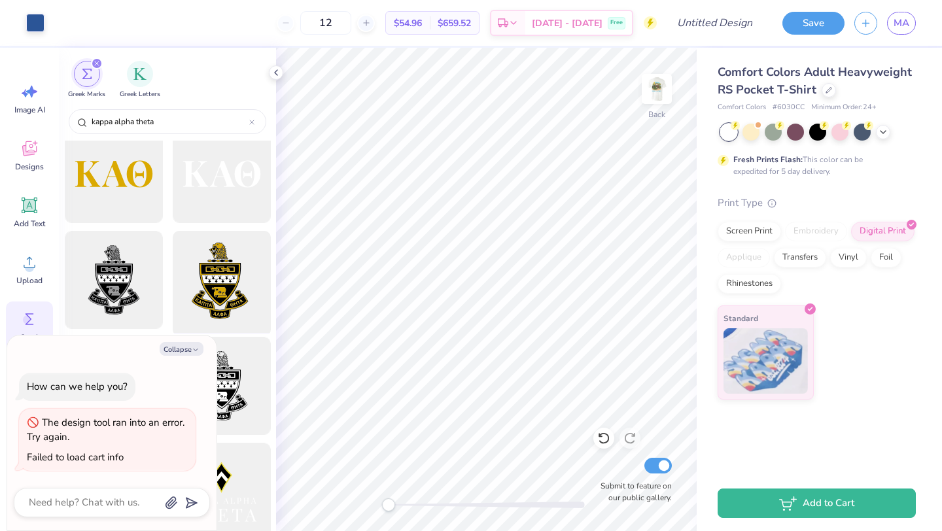
scroll to position [139, 0]
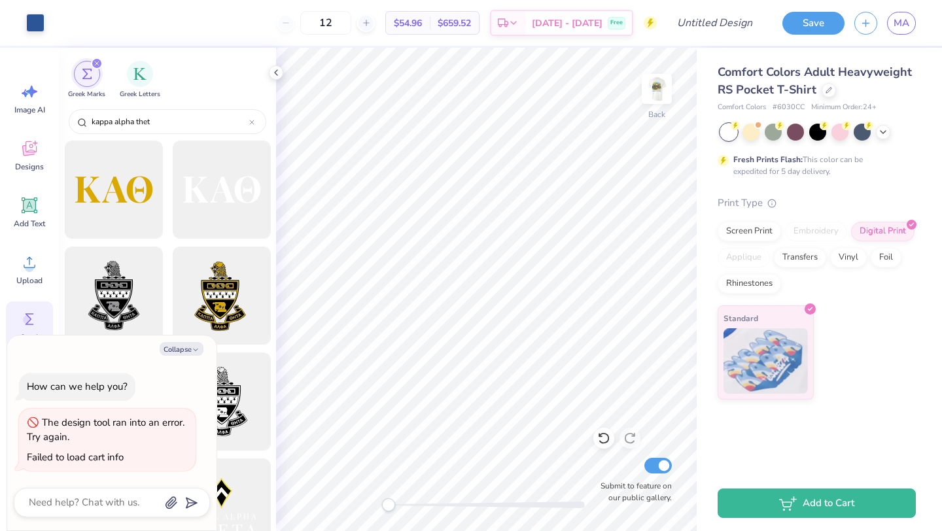
type input "kappa alpha thet"
click at [137, 82] on div "filter for Greek Letters" at bounding box center [140, 73] width 26 height 26
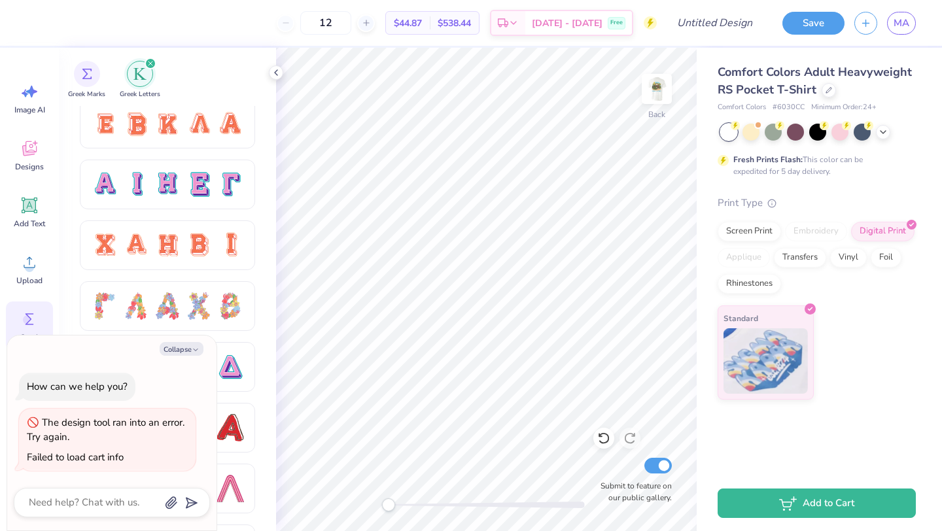
scroll to position [860, 0]
click at [279, 73] on icon at bounding box center [276, 72] width 10 height 10
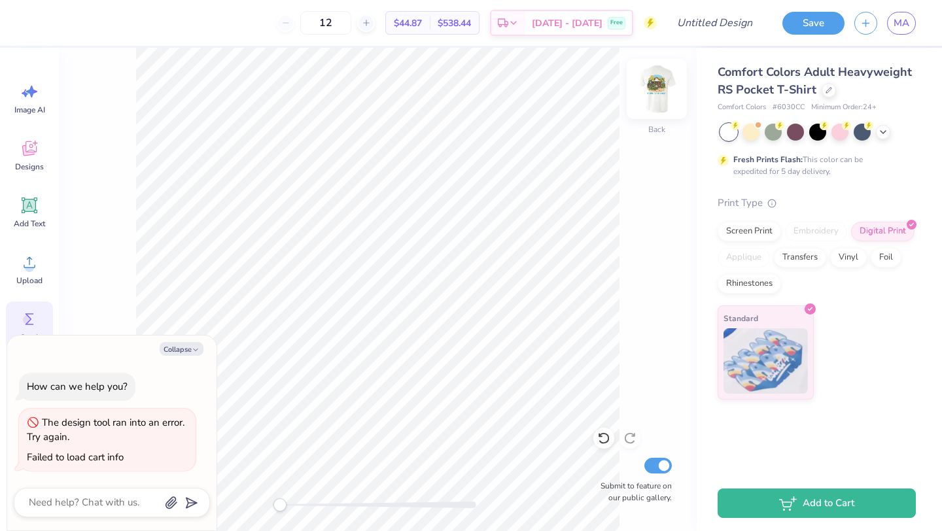
click at [662, 92] on img at bounding box center [657, 89] width 52 height 52
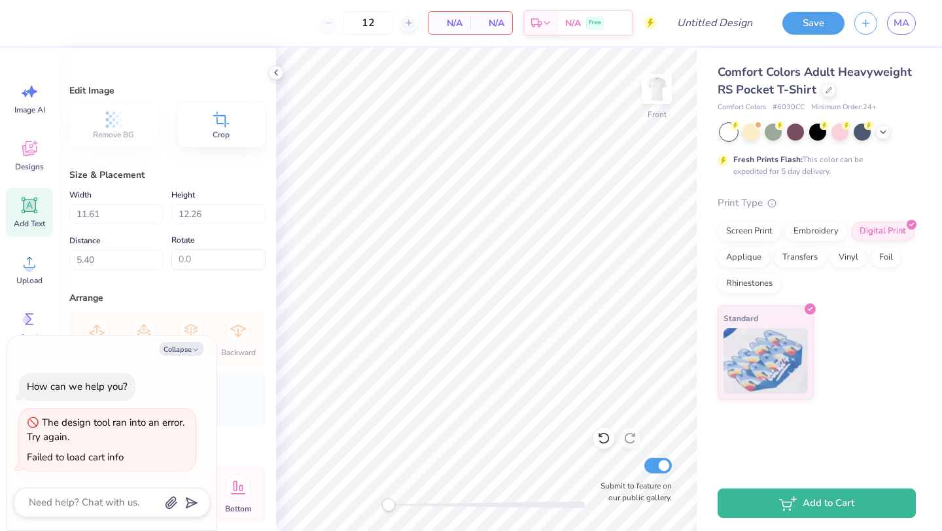
scroll to position [42, 0]
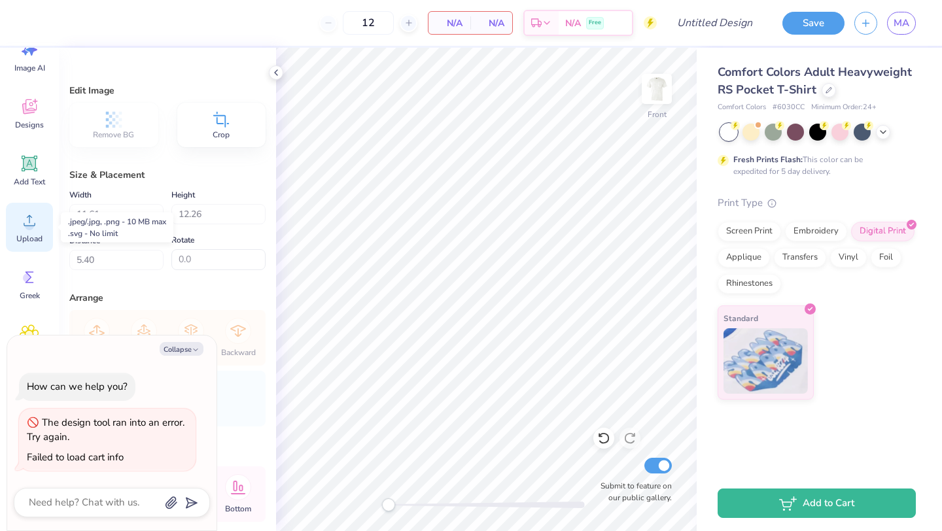
click at [24, 235] on span "Upload" at bounding box center [29, 239] width 26 height 10
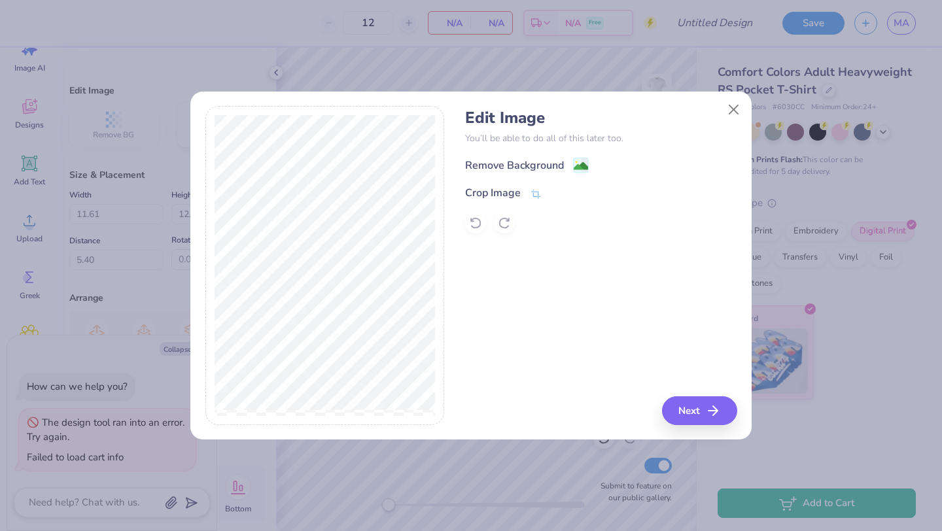
click at [532, 176] on div "Remove Background Crop Image" at bounding box center [600, 195] width 271 height 77
click at [536, 167] on div "Remove Background" at bounding box center [514, 167] width 99 height 16
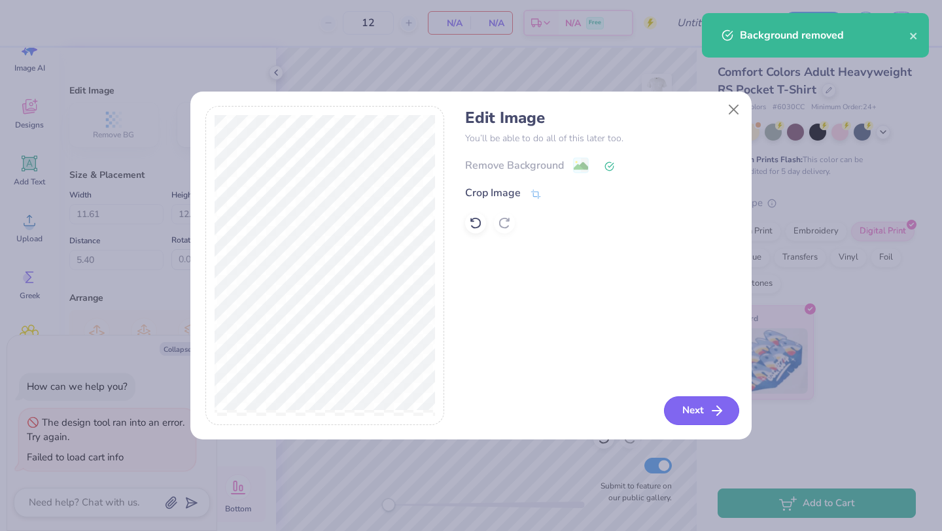
click at [718, 415] on icon "button" at bounding box center [717, 411] width 16 height 16
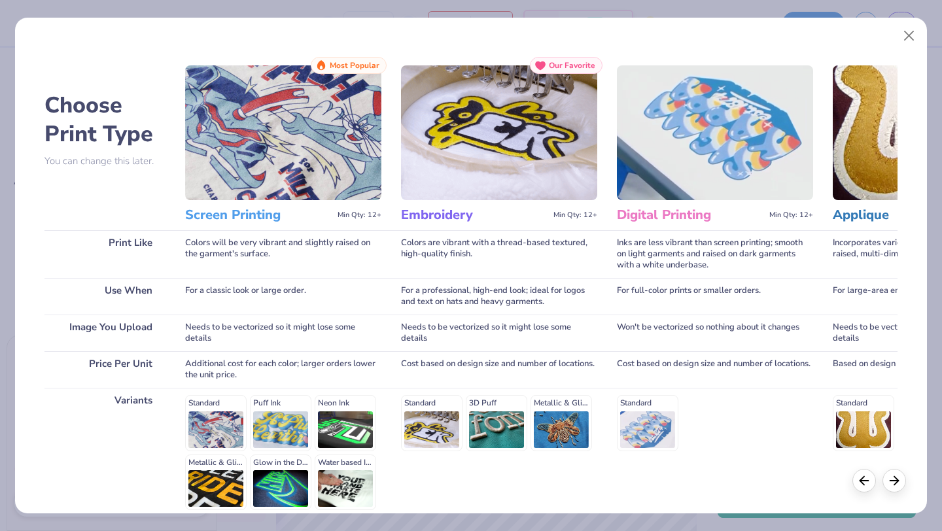
click at [205, 417] on div "Standard Puff Ink Neon Ink Metallic & Glitter Ink Glow in the Dark Ink Water ba…" at bounding box center [283, 452] width 196 height 115
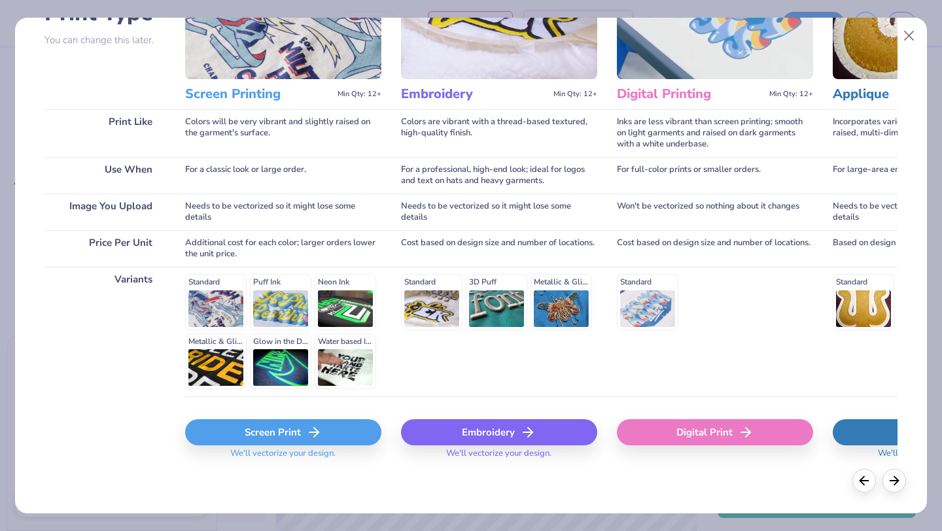
click at [739, 434] on icon at bounding box center [746, 433] width 16 height 16
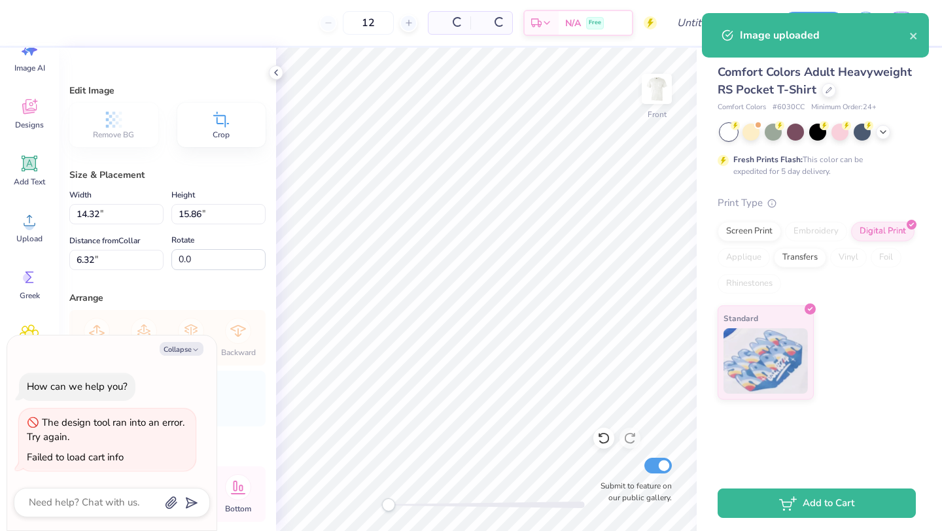
type textarea "x"
type input "14.32"
type input "15.86"
type input "6.32"
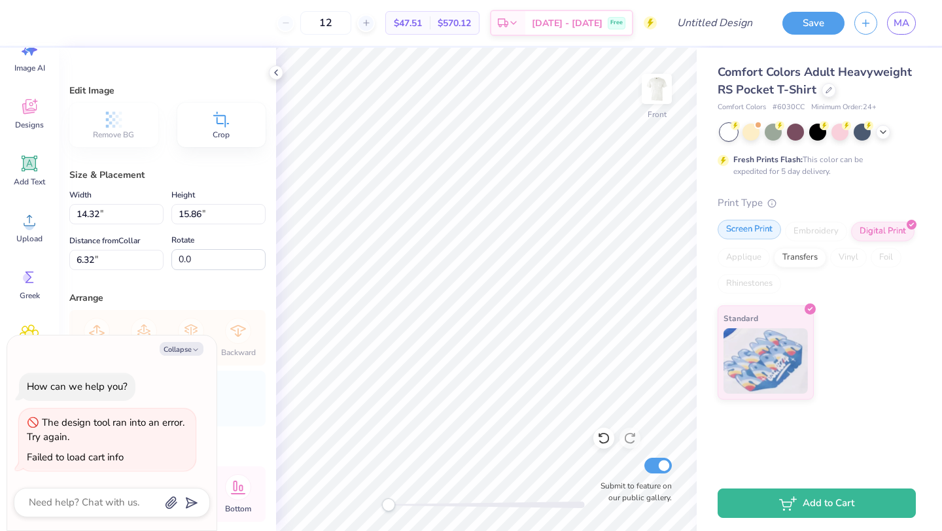
click at [753, 232] on div "Screen Print" at bounding box center [749, 230] width 63 height 20
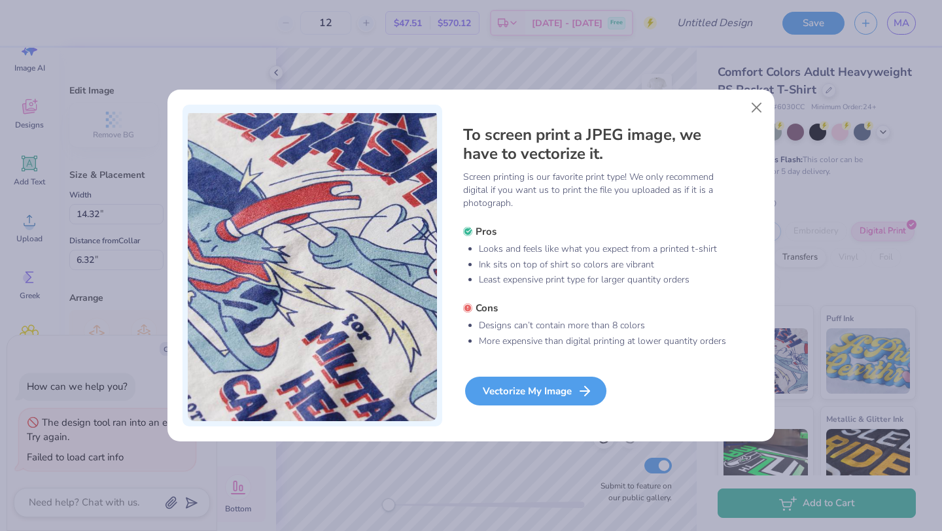
click at [563, 391] on div "Vectorize My Image" at bounding box center [535, 391] width 141 height 29
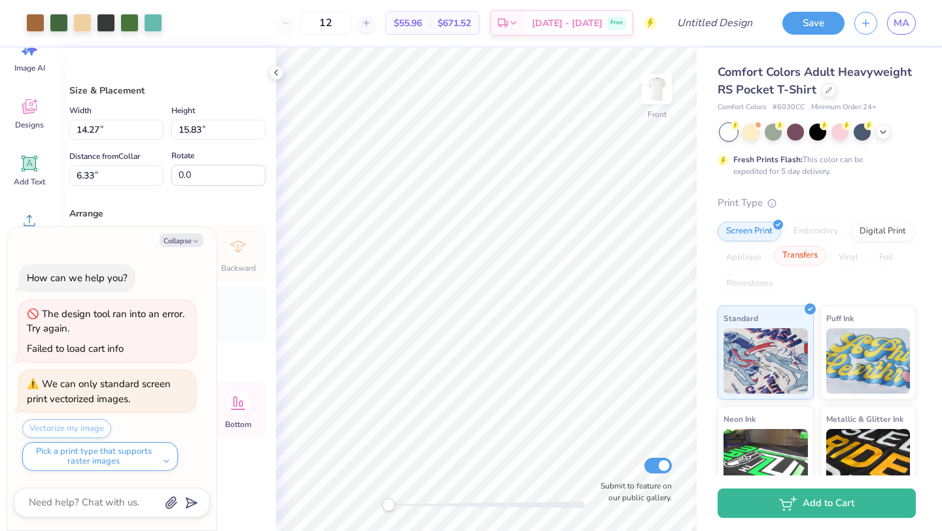
click at [807, 263] on div "Transfers" at bounding box center [800, 256] width 52 height 20
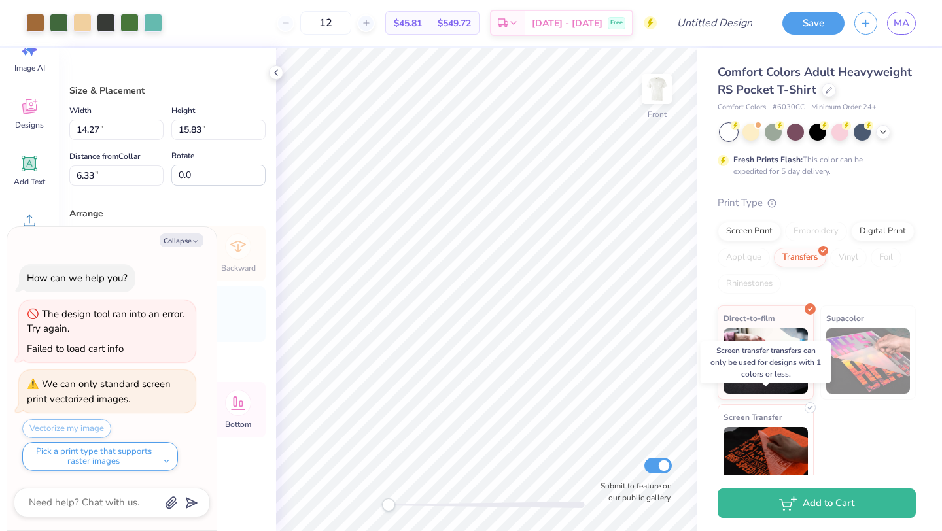
scroll to position [25, 0]
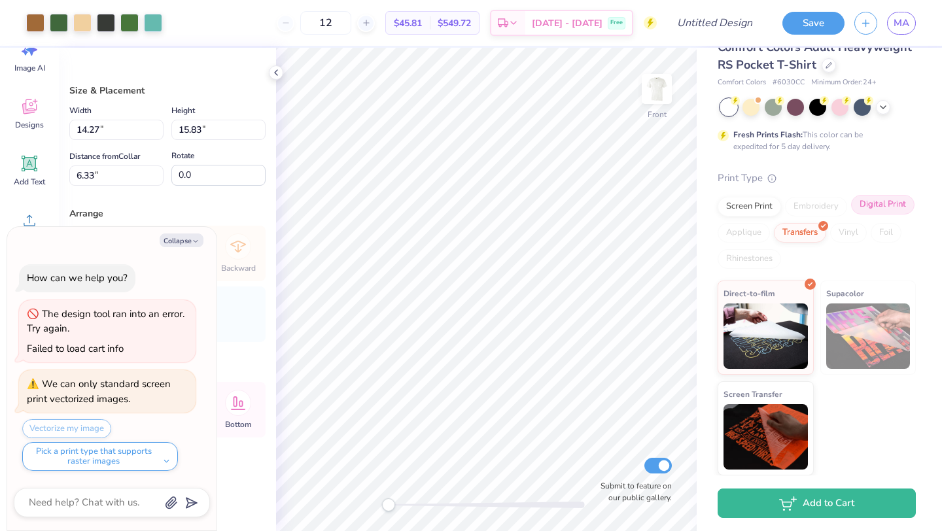
click at [886, 202] on div "Digital Print" at bounding box center [882, 205] width 63 height 20
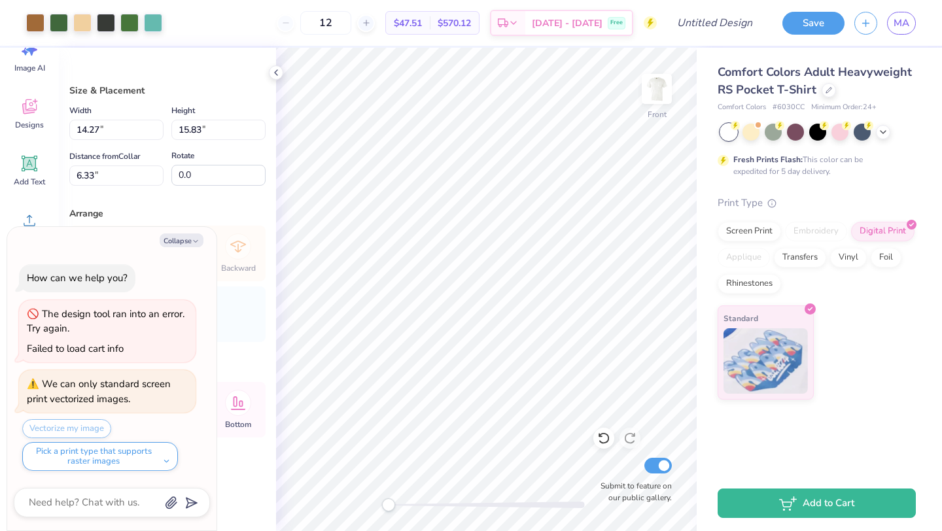
type textarea "x"
type input "11.32"
type input "12.56"
type input "9.61"
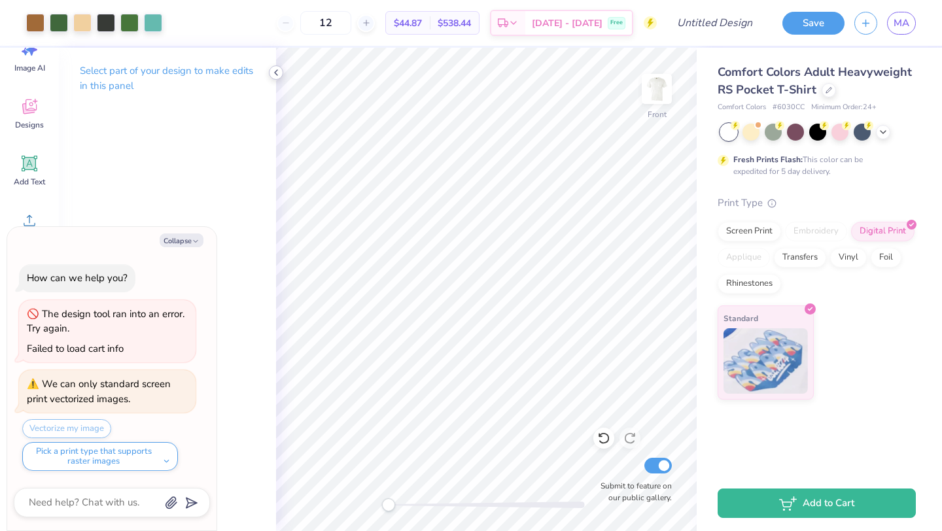
click at [275, 76] on icon at bounding box center [276, 72] width 10 height 10
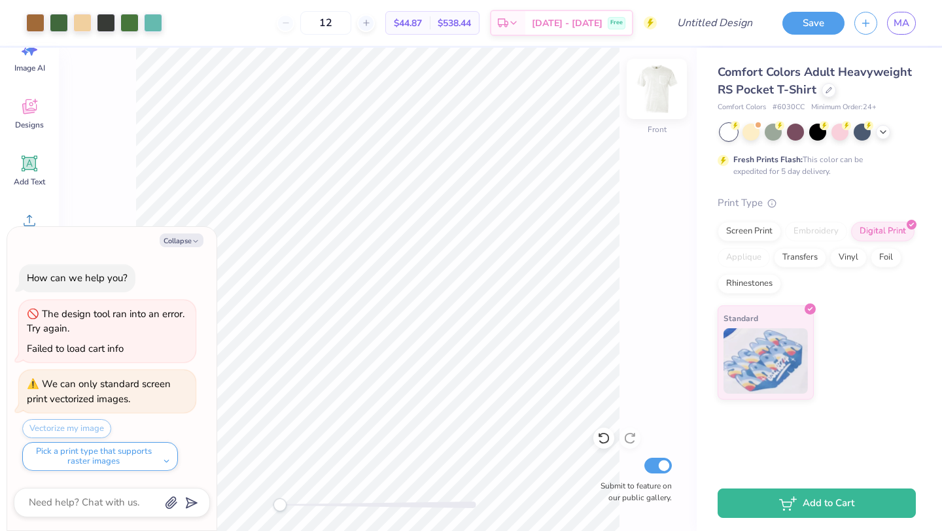
click at [655, 96] on img at bounding box center [657, 89] width 52 height 52
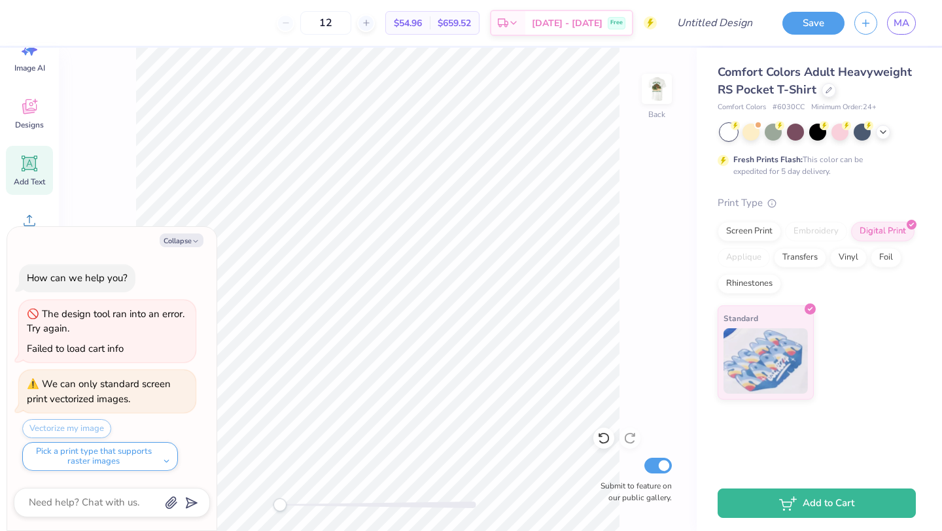
click at [35, 169] on icon at bounding box center [30, 164] width 20 height 20
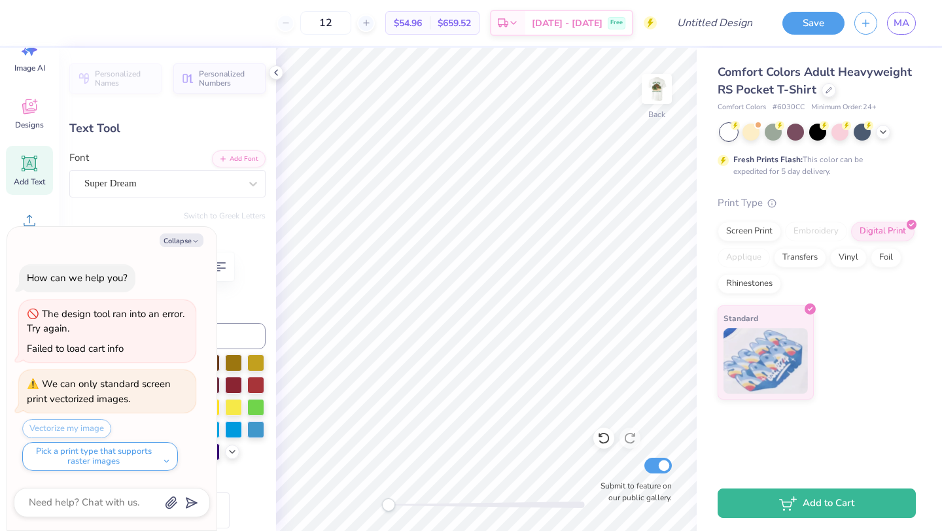
type textarea "x"
type textarea "TET"
type textarea "x"
type textarea "TT"
type textarea "x"
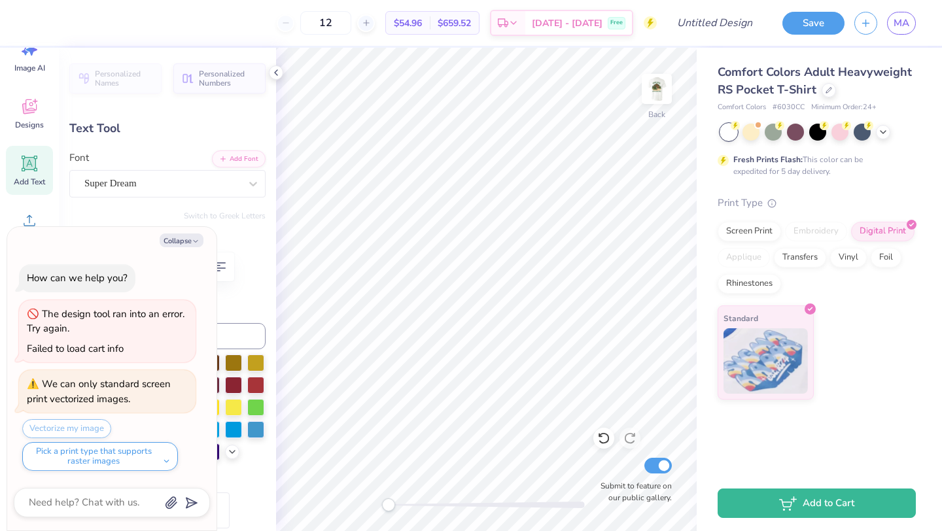
type textarea "T"
type textarea "x"
type input "0.88"
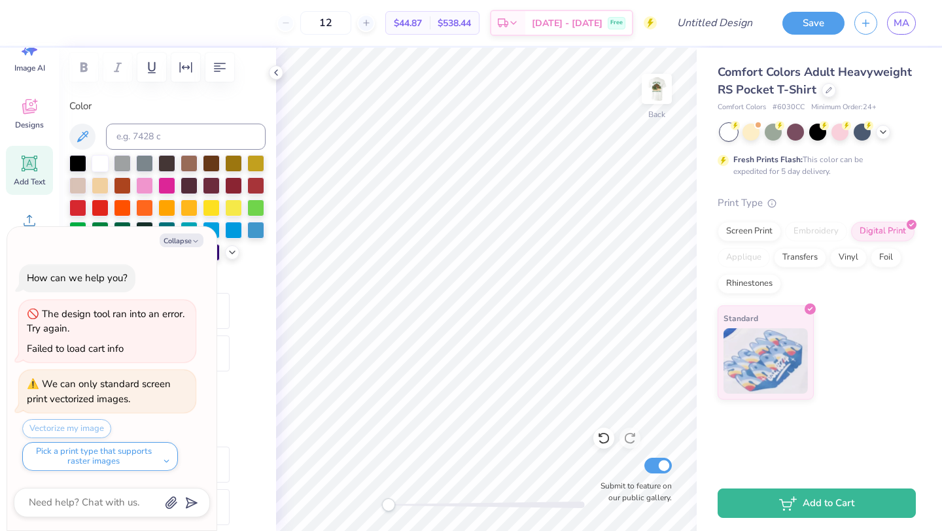
scroll to position [196, 0]
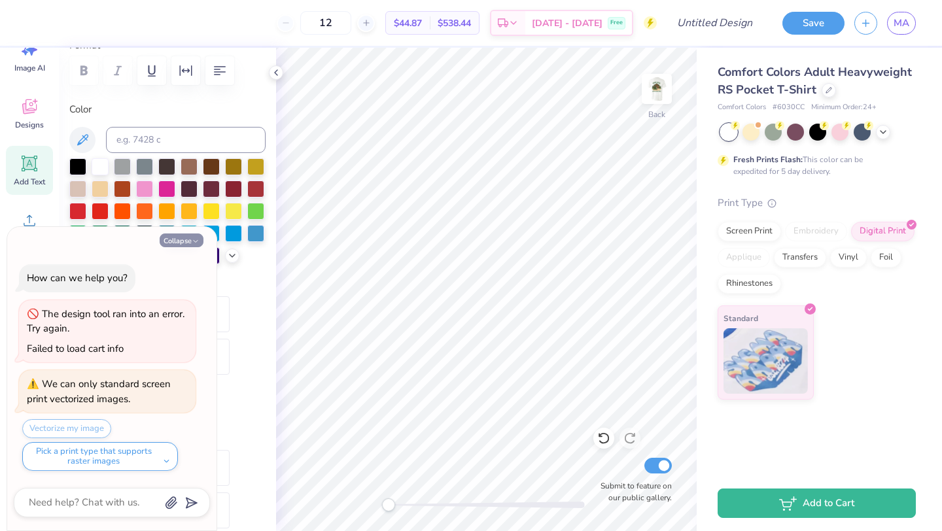
click at [189, 237] on button "Collapse" at bounding box center [182, 241] width 44 height 14
type textarea "x"
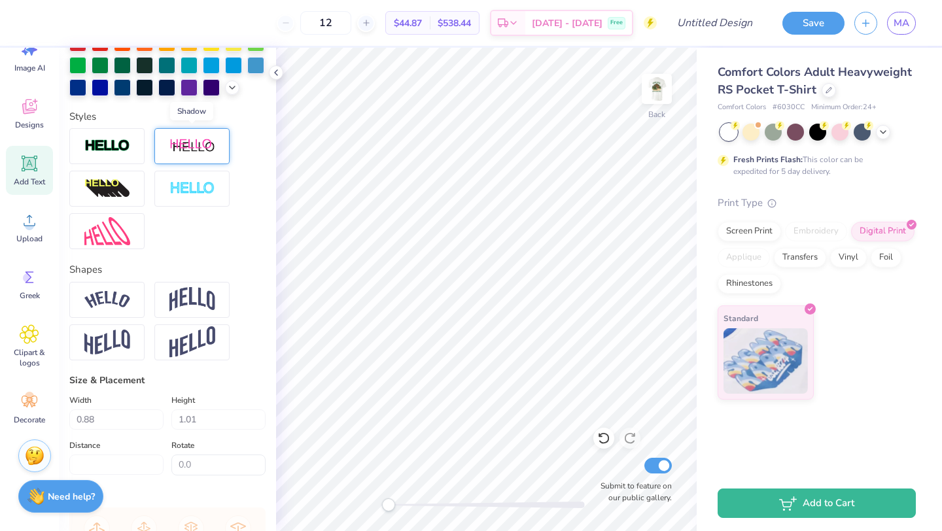
scroll to position [375, 0]
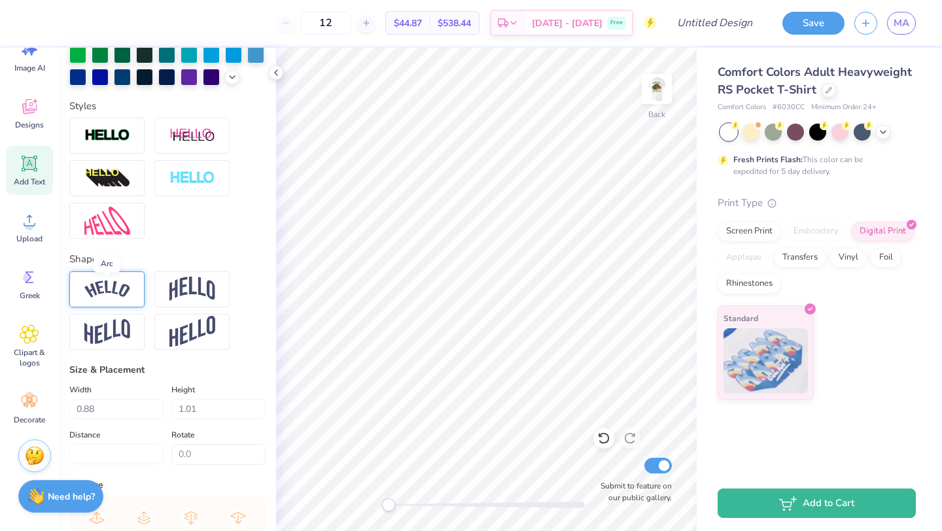
click at [118, 290] on img at bounding box center [107, 290] width 46 height 18
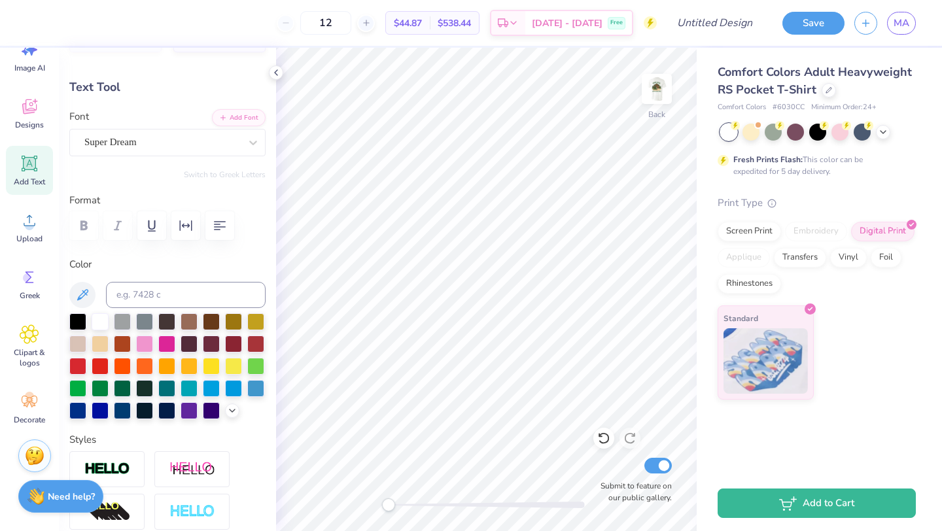
scroll to position [0, 0]
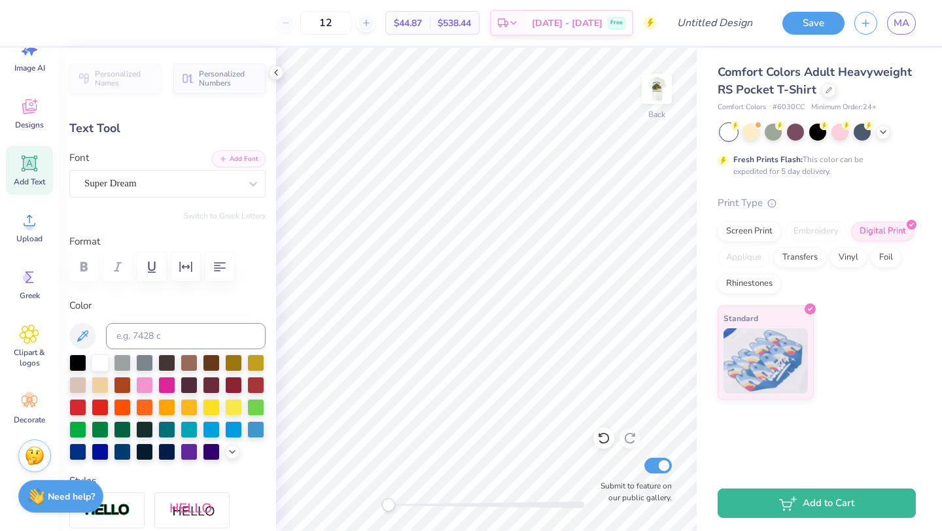
click at [29, 175] on div "Add Text" at bounding box center [29, 170] width 47 height 49
type input "3.50"
click at [27, 172] on icon at bounding box center [30, 164] width 20 height 20
type textarea "X"
type textarea "Theta"
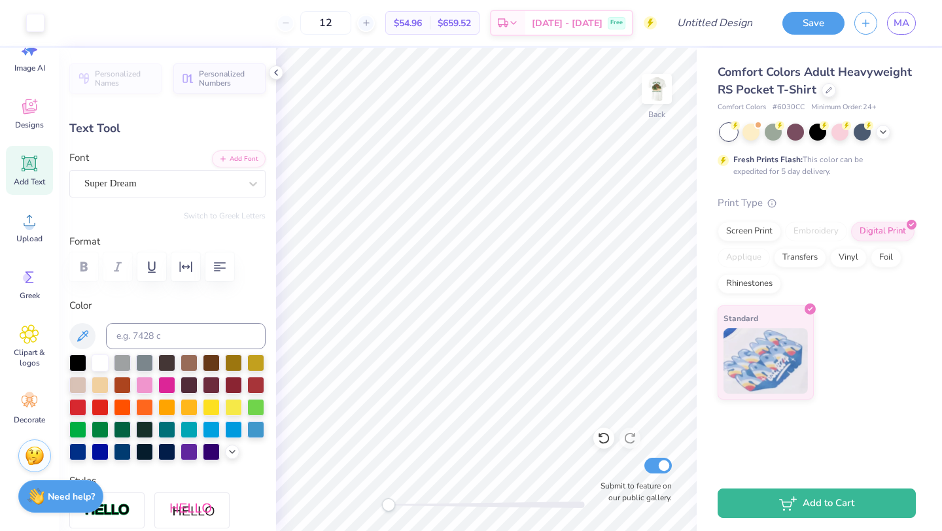
type input "3.44"
type input "0.91"
type input "3.50"
type input "1.01"
type input "3.44"
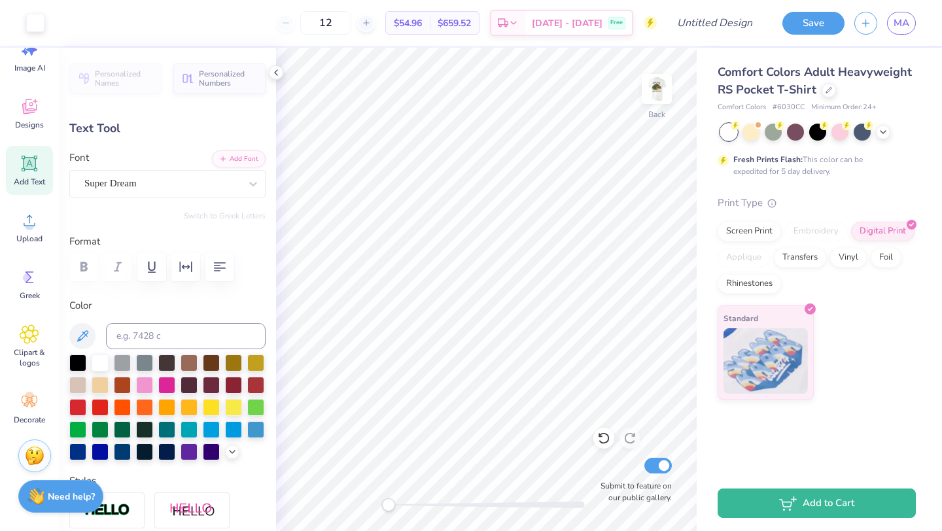
type input "0.91"
click at [232, 188] on div "Super Dream" at bounding box center [162, 183] width 158 height 20
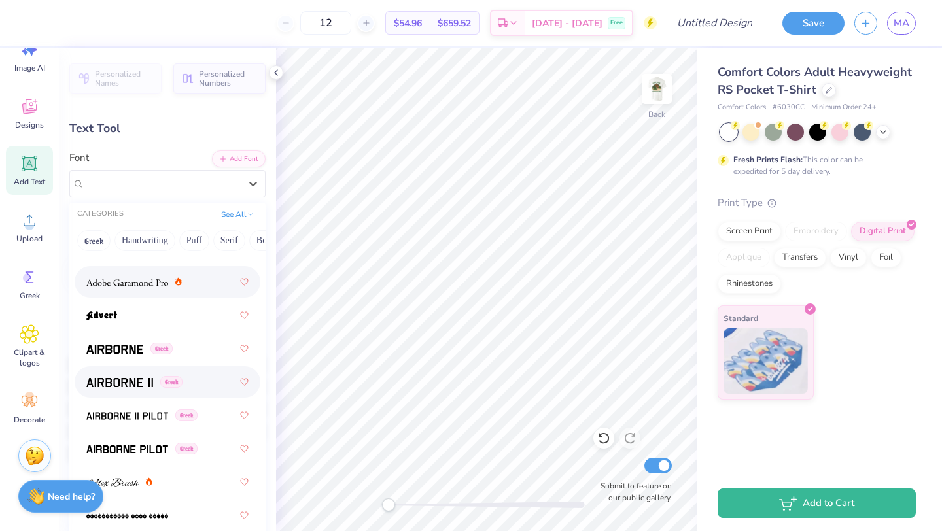
scroll to position [313, 0]
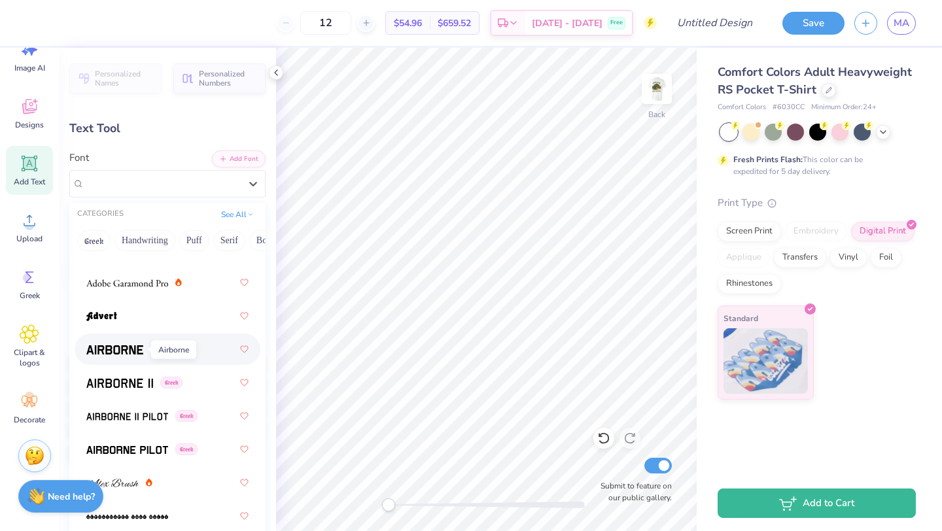
click at [118, 347] on img at bounding box center [114, 349] width 57 height 9
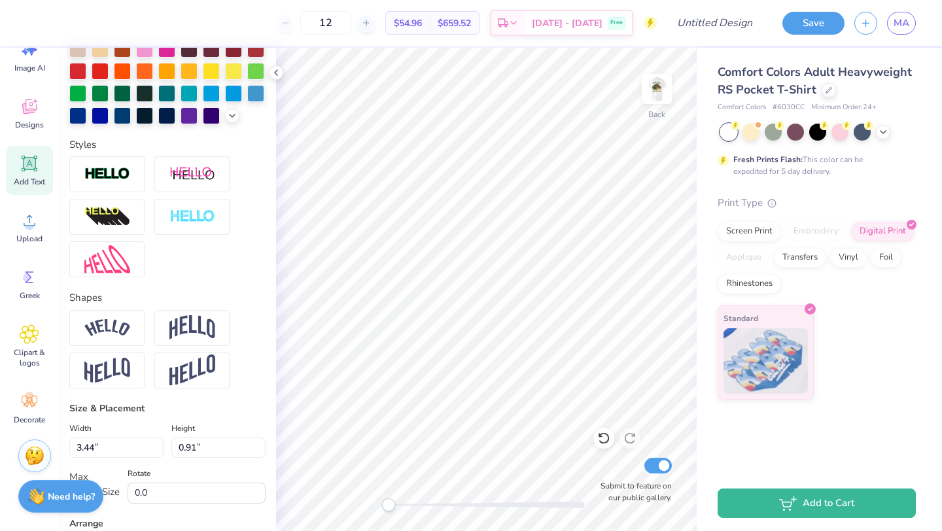
scroll to position [341, 0]
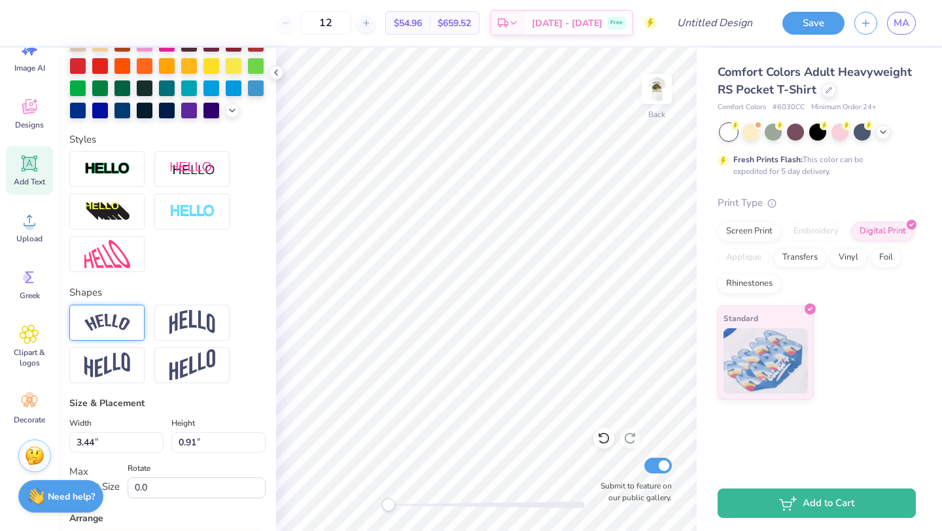
click at [111, 314] on img at bounding box center [107, 323] width 46 height 18
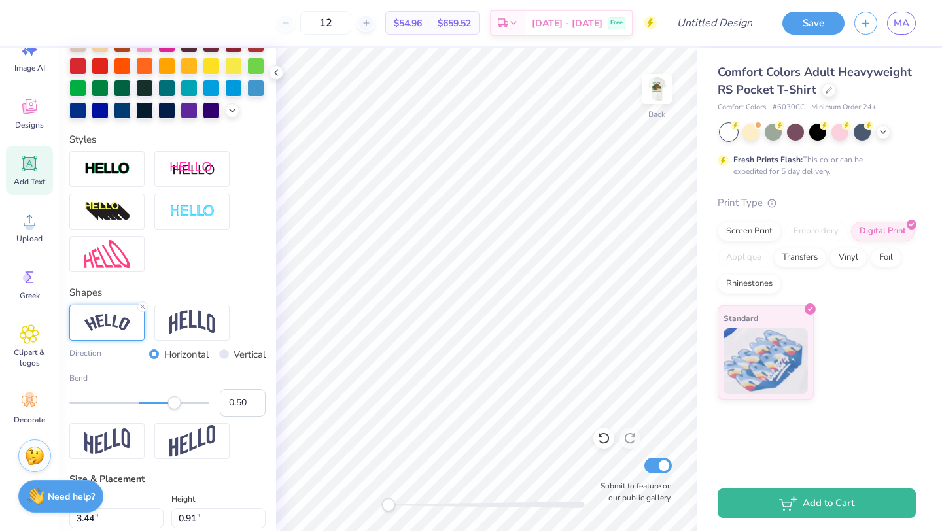
click at [116, 432] on img at bounding box center [107, 441] width 46 height 26
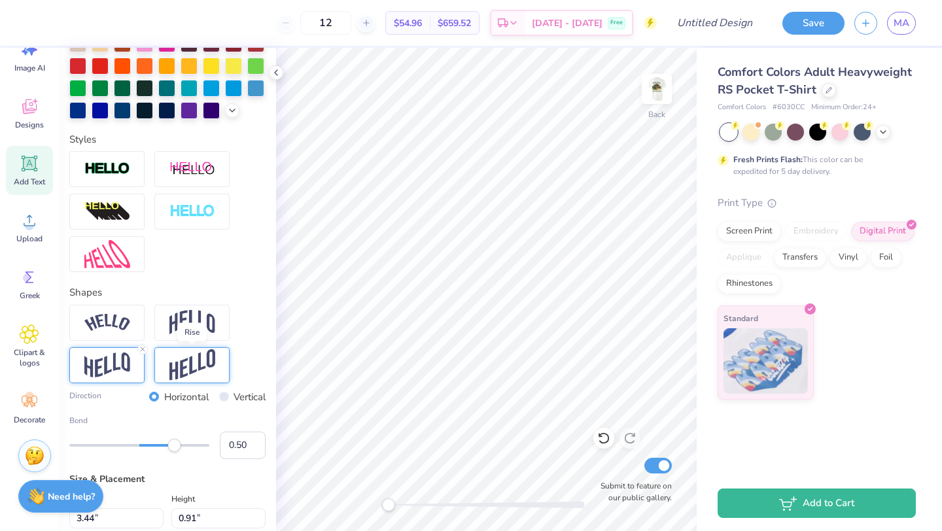
click at [201, 364] on img at bounding box center [192, 365] width 46 height 32
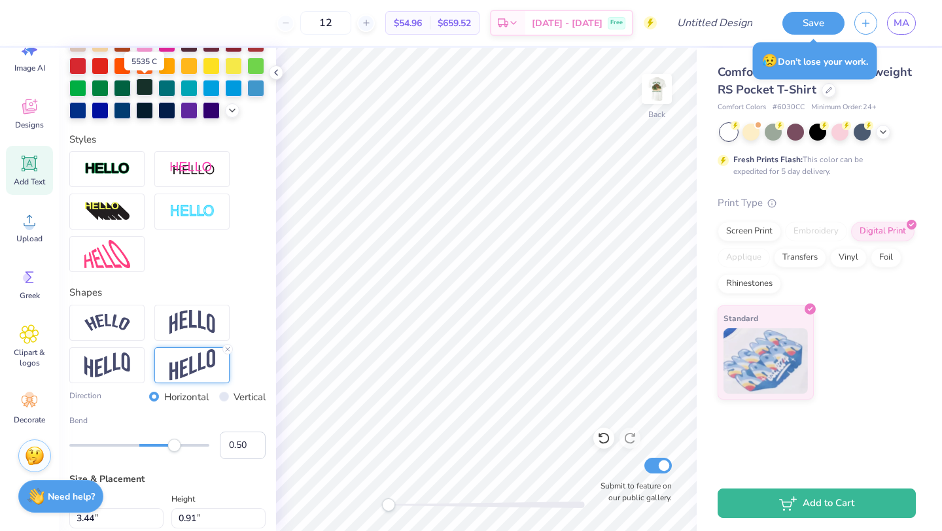
click at [147, 84] on div at bounding box center [144, 86] width 17 height 17
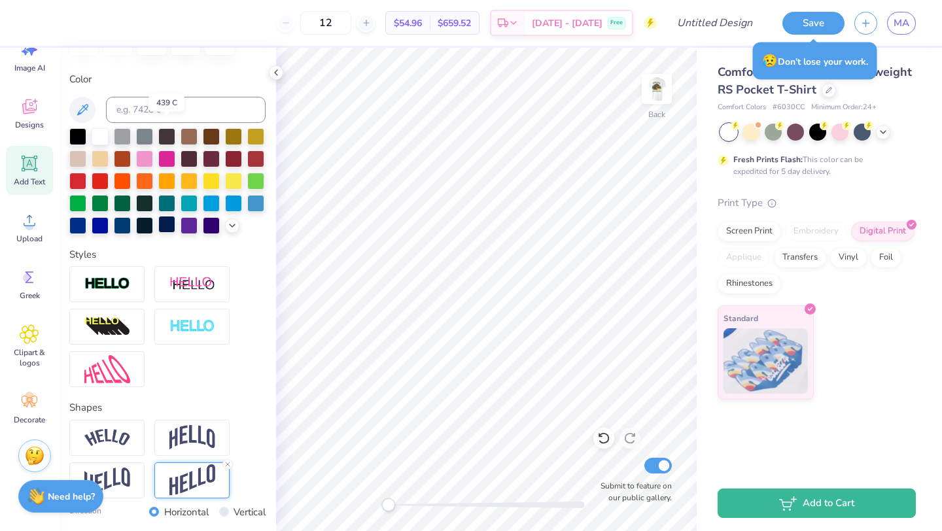
scroll to position [227, 0]
click at [235, 227] on icon at bounding box center [232, 223] width 10 height 10
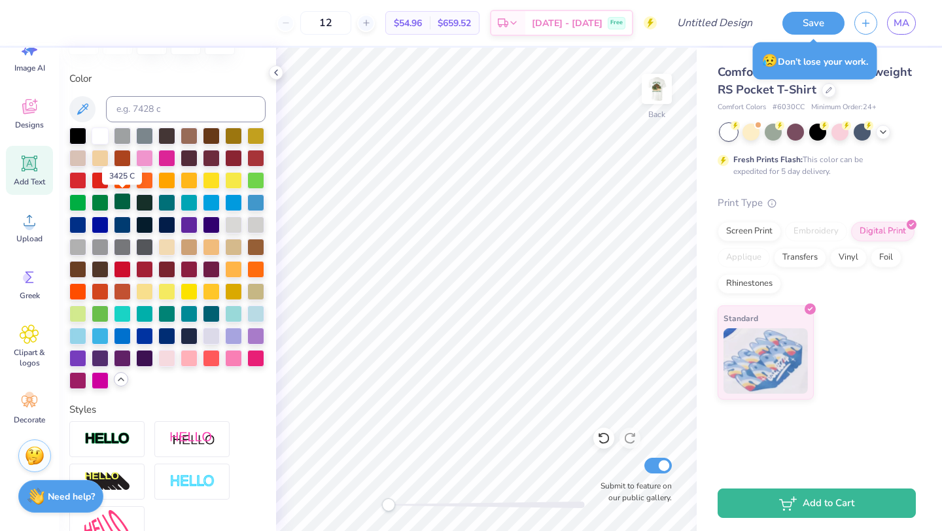
click at [125, 200] on div at bounding box center [122, 201] width 17 height 17
type input "2.69"
type input "1.36"
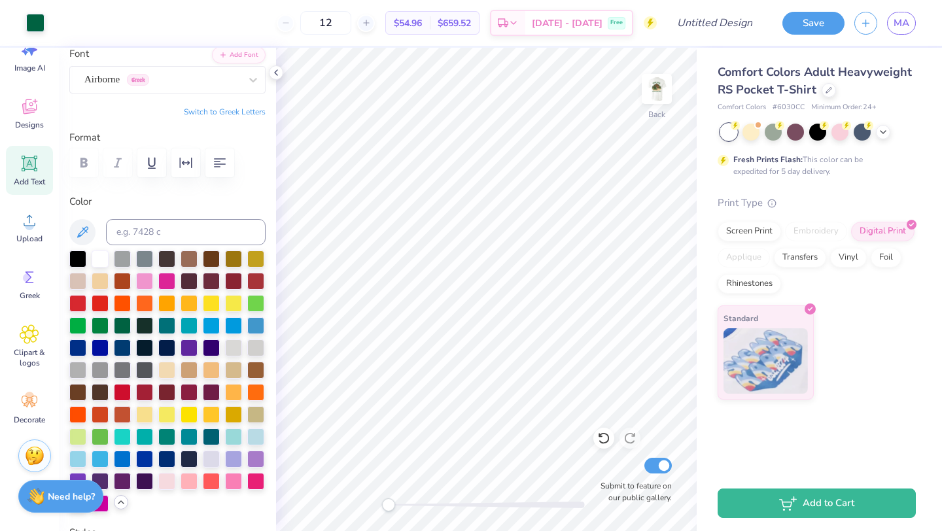
scroll to position [0, 0]
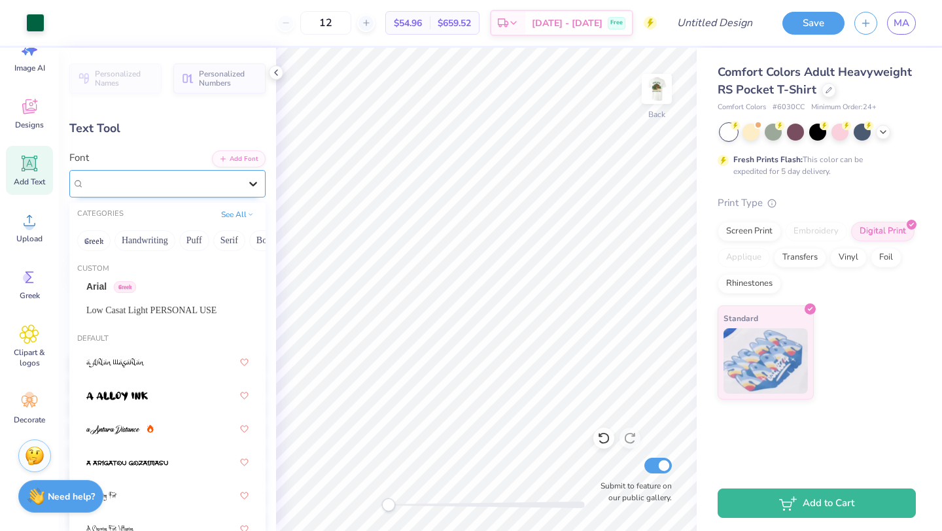
click at [251, 177] on icon at bounding box center [253, 183] width 13 height 13
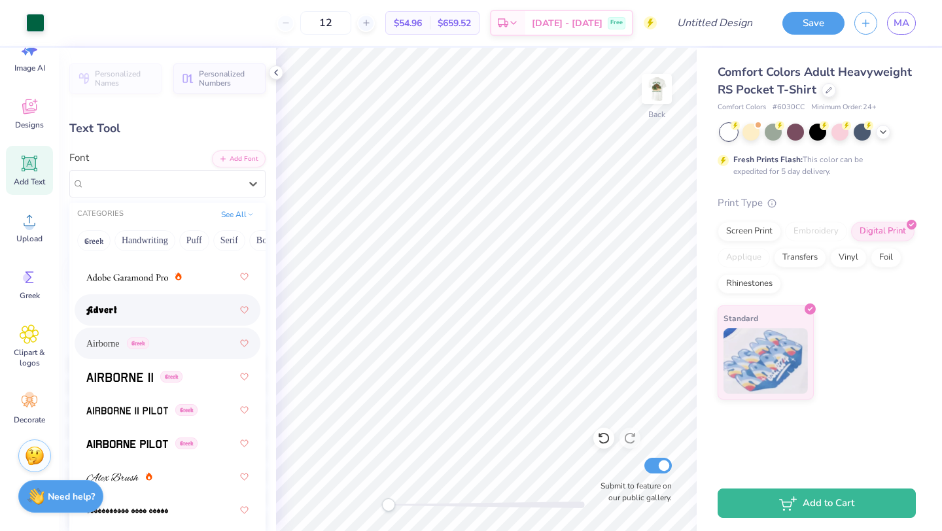
scroll to position [321, 0]
click at [147, 313] on div at bounding box center [167, 308] width 162 height 24
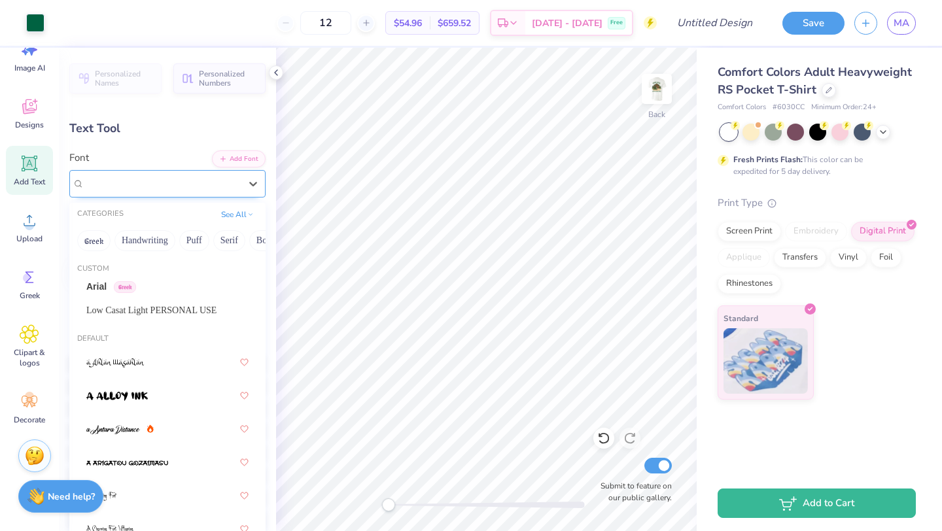
click at [178, 194] on div "Advert" at bounding box center [167, 183] width 196 height 27
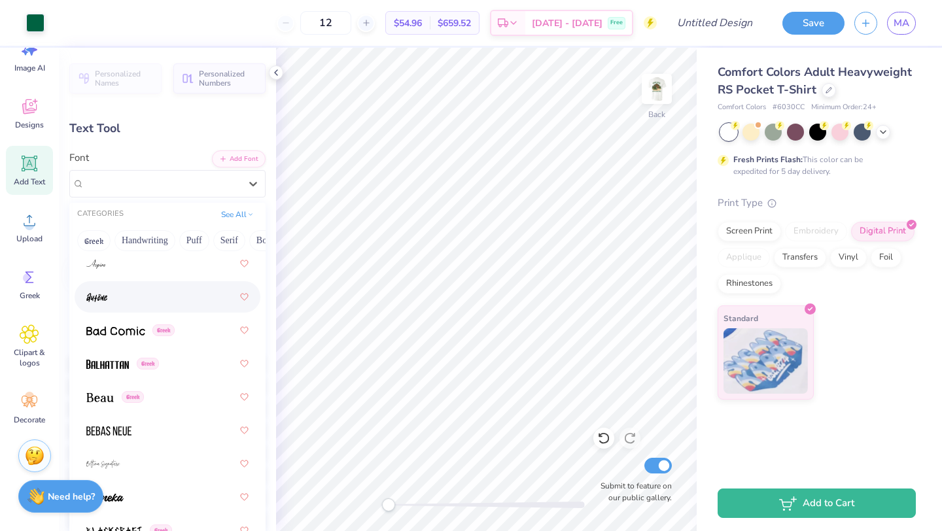
scroll to position [807, 0]
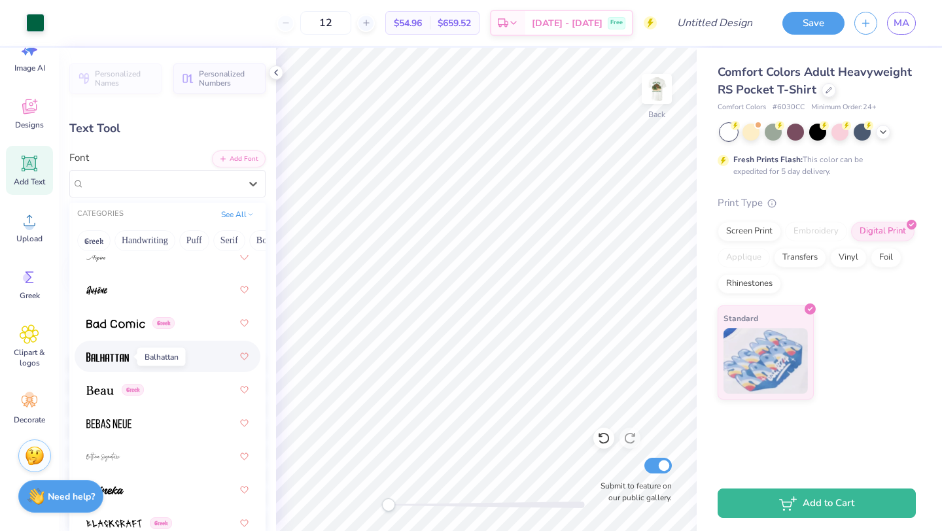
click at [97, 355] on img at bounding box center [107, 357] width 43 height 9
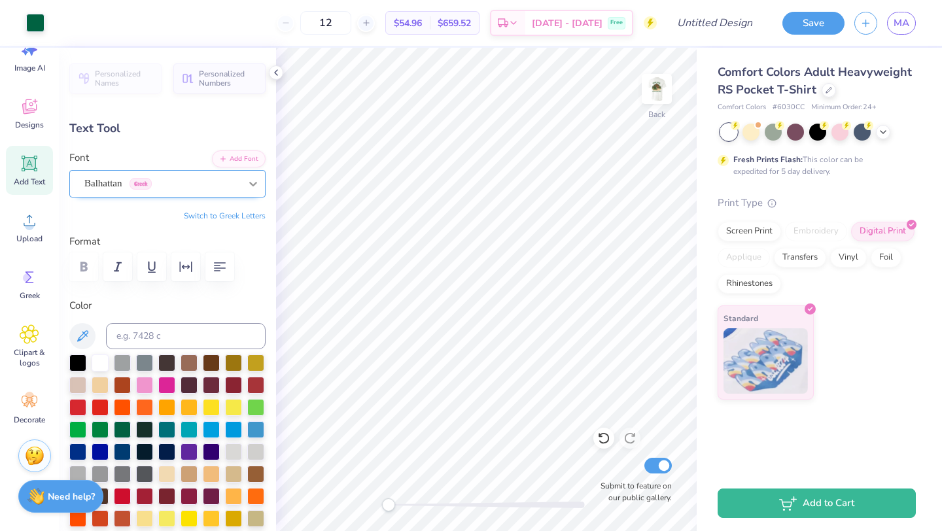
click at [254, 186] on icon at bounding box center [253, 183] width 13 height 13
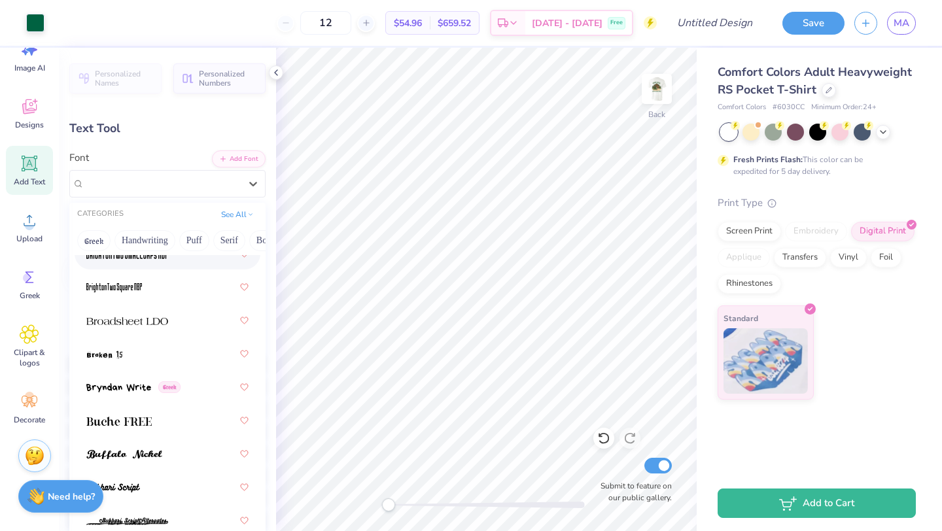
scroll to position [1730, 0]
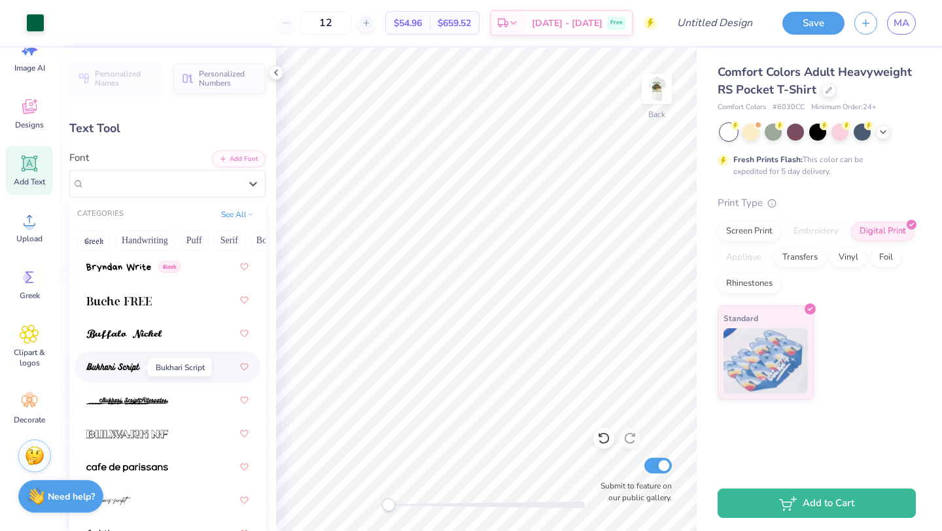
click at [119, 372] on img at bounding box center [113, 367] width 54 height 9
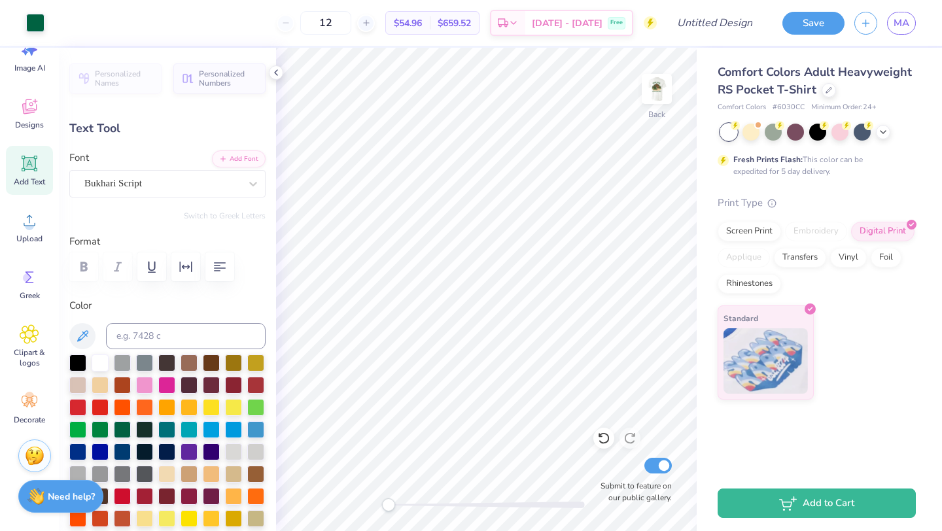
type input "2.34"
type input "1.44"
click at [274, 73] on icon at bounding box center [276, 72] width 10 height 10
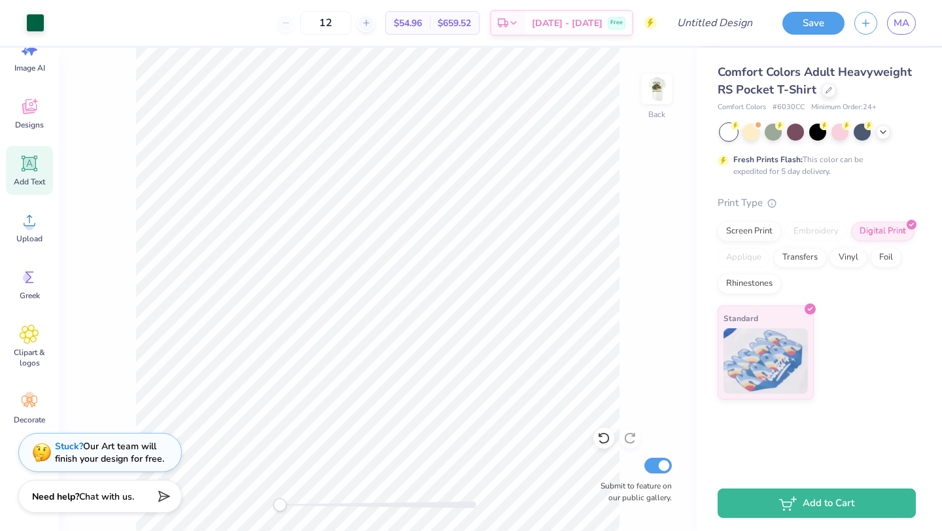
click at [430, 20] on div "$54.96 Per Item" at bounding box center [408, 23] width 44 height 22
click at [313, 24] on div "12" at bounding box center [326, 23] width 98 height 24
click at [351, 18] on input "12" at bounding box center [325, 23] width 51 height 24
type input "1"
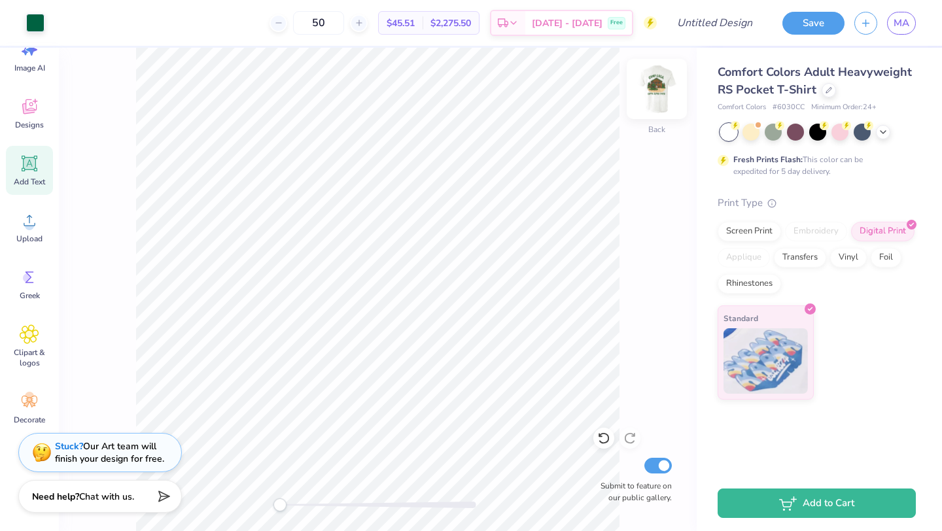
type input "50"
click at [661, 77] on img at bounding box center [657, 89] width 52 height 52
click at [132, 23] on div at bounding box center [129, 21] width 18 height 18
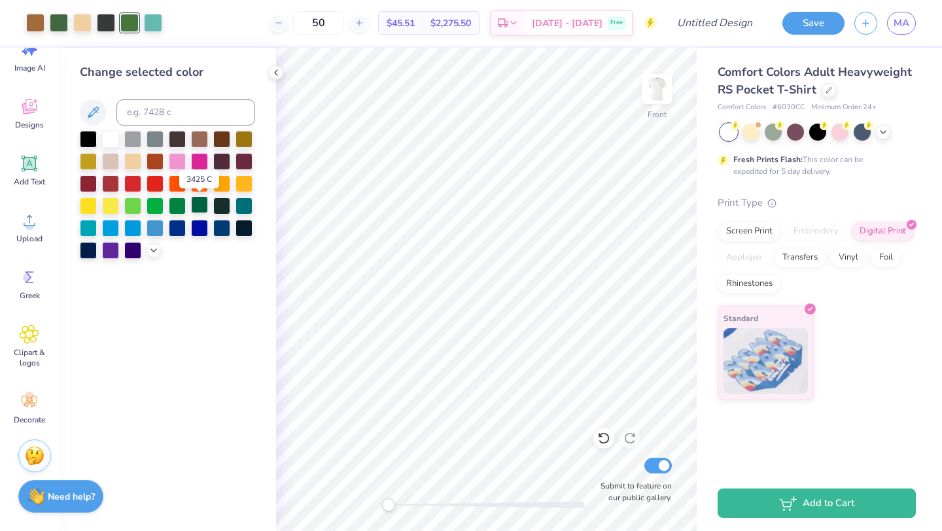
click at [196, 207] on div at bounding box center [199, 204] width 17 height 17
click at [60, 22] on div at bounding box center [59, 21] width 18 height 18
click at [201, 206] on div at bounding box center [199, 204] width 17 height 17
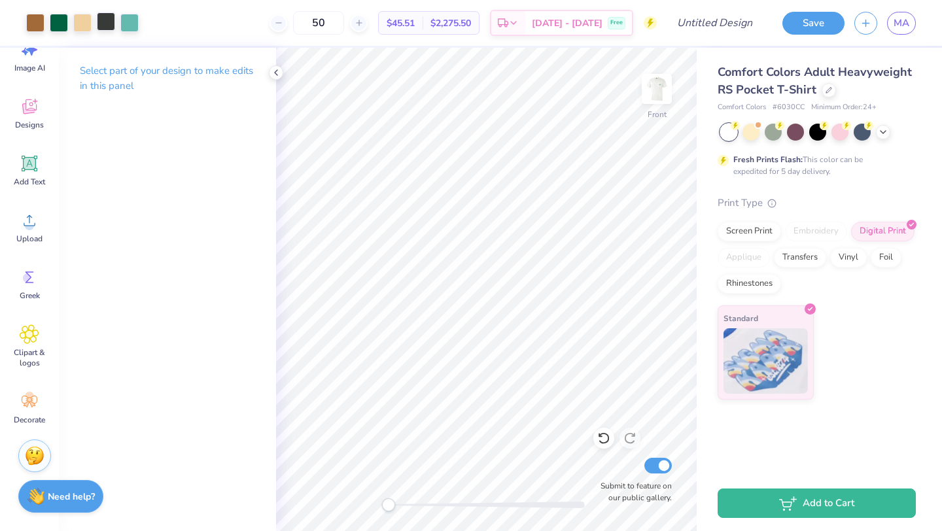
click at [113, 23] on div at bounding box center [106, 21] width 18 height 18
